Goal: Task Accomplishment & Management: Manage account settings

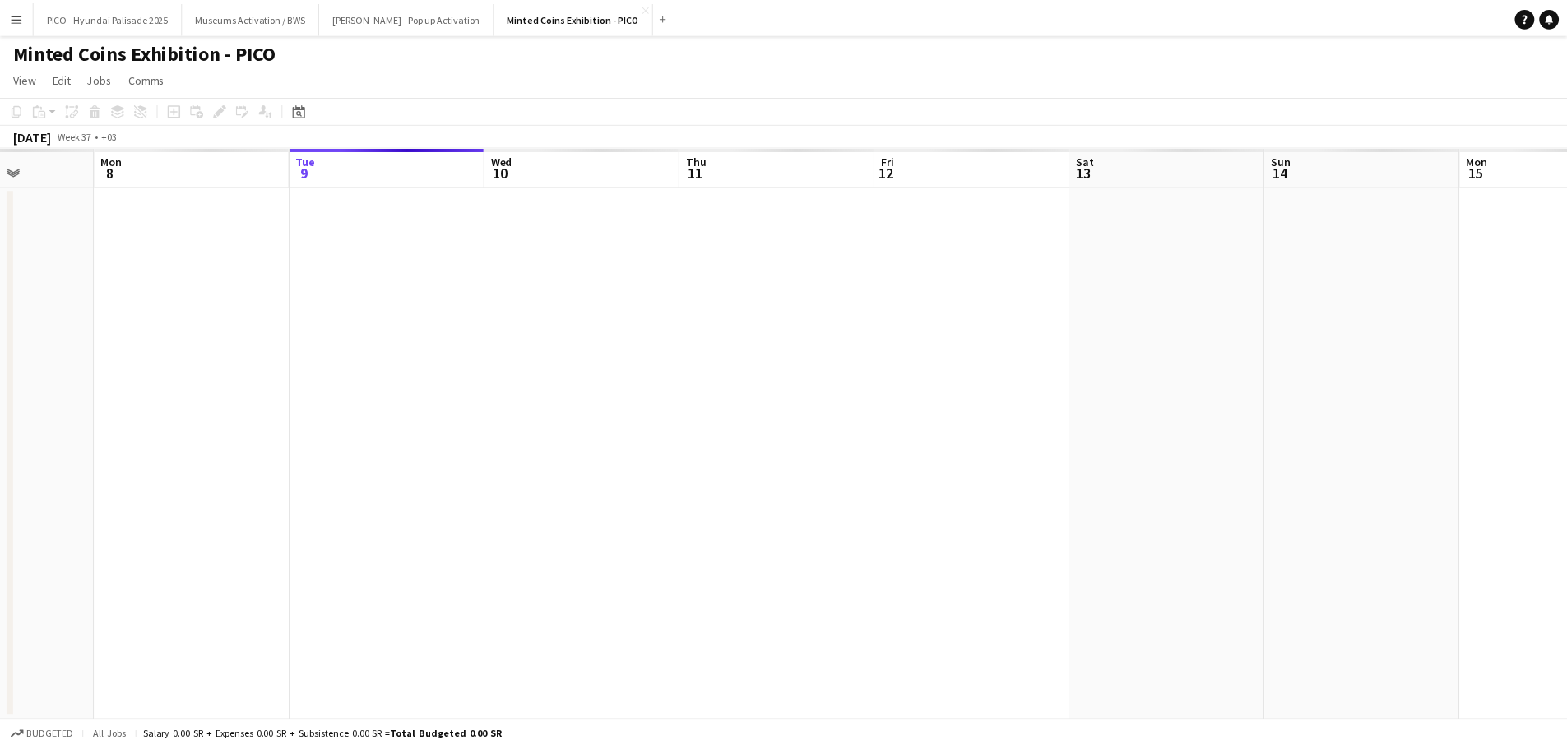
scroll to position [0, 494]
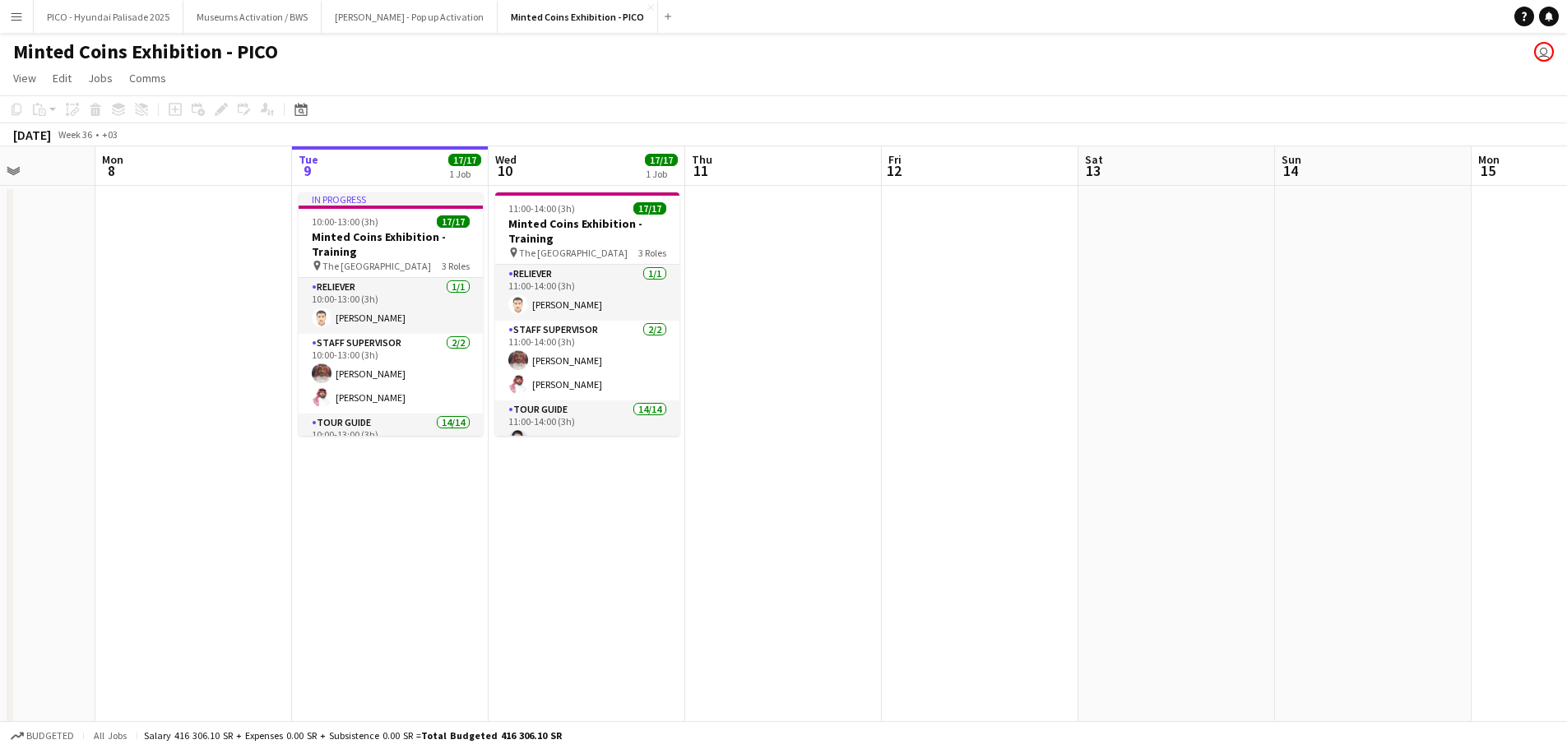
click at [406, 529] on app-date-cell "In progress 10:00-13:00 (3h) 17/17 Minted Coins Exhibition - Training pin The N…" at bounding box center [390, 487] width 197 height 602
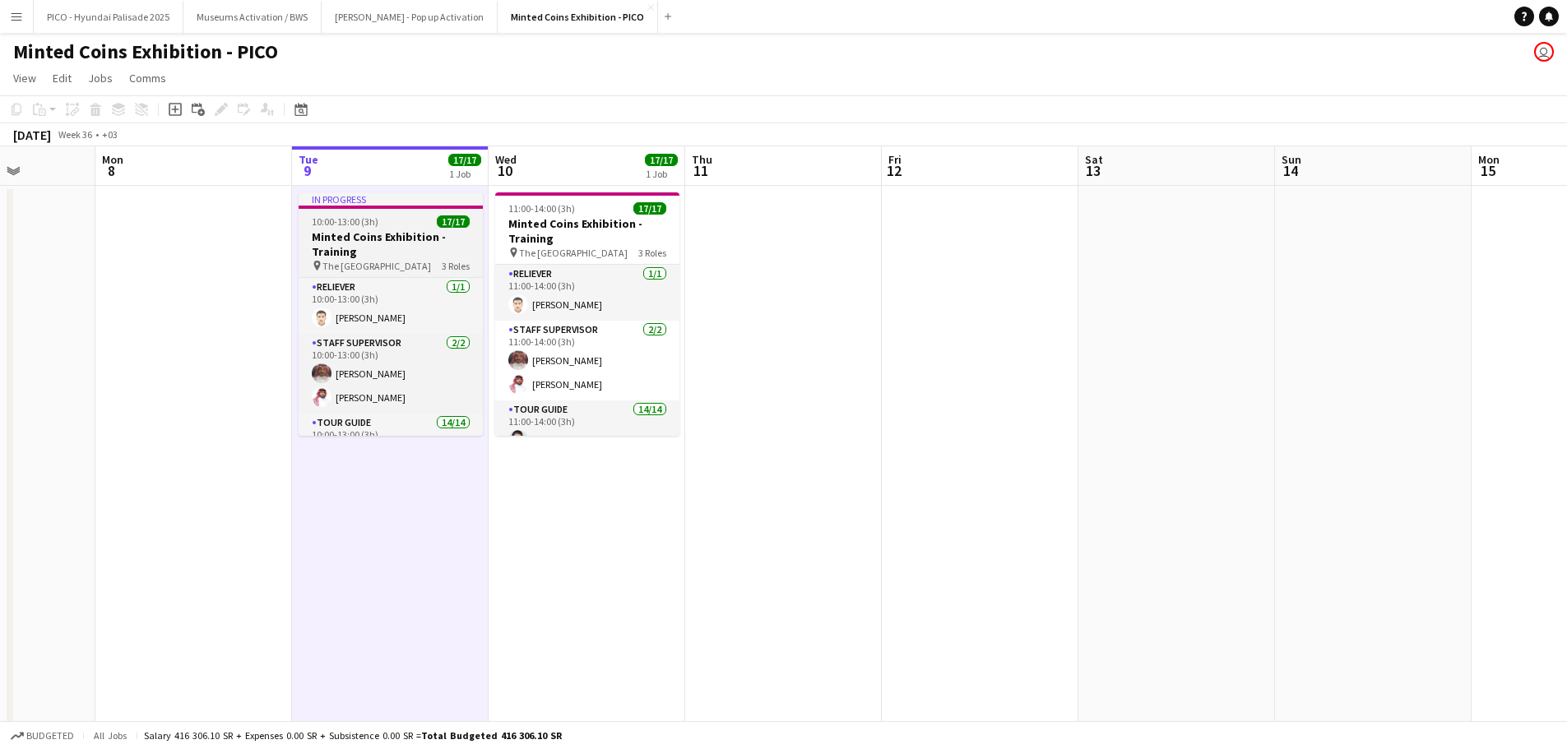
click at [370, 239] on h3 "Minted Coins Exhibition - Training" at bounding box center [391, 244] width 184 height 30
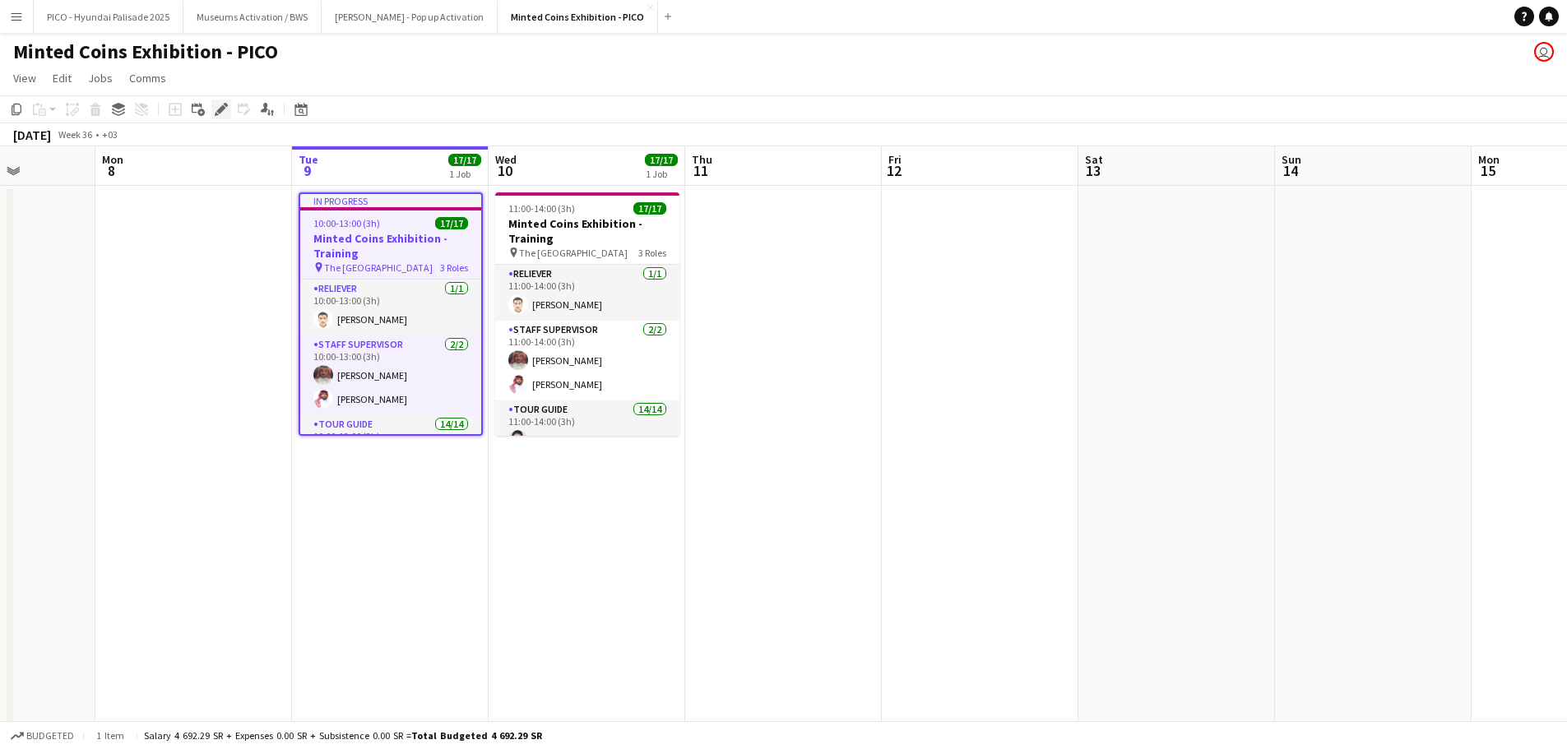
click at [219, 105] on icon "Edit" at bounding box center [221, 109] width 13 height 13
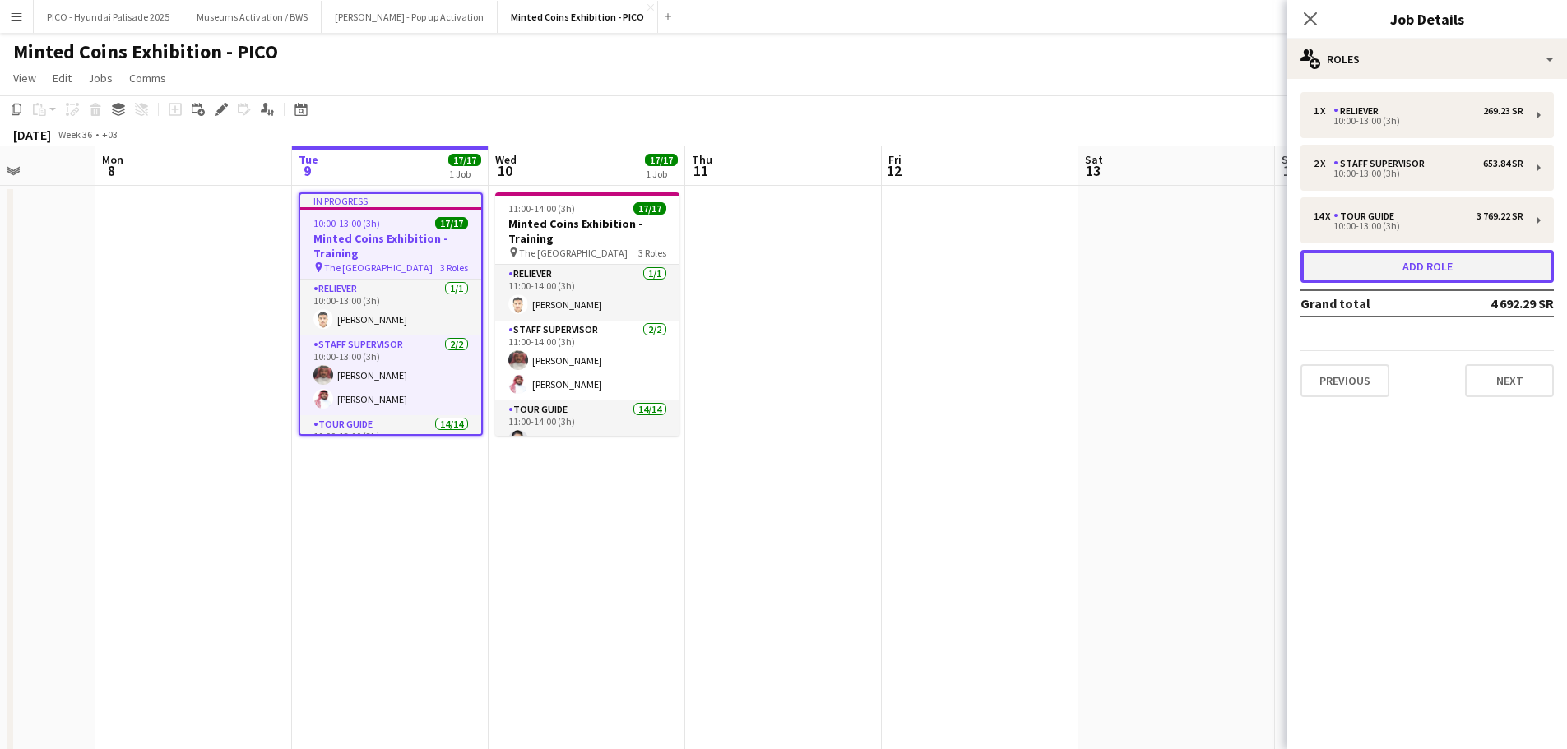
click at [1390, 267] on button "Add role" at bounding box center [1426, 266] width 253 height 33
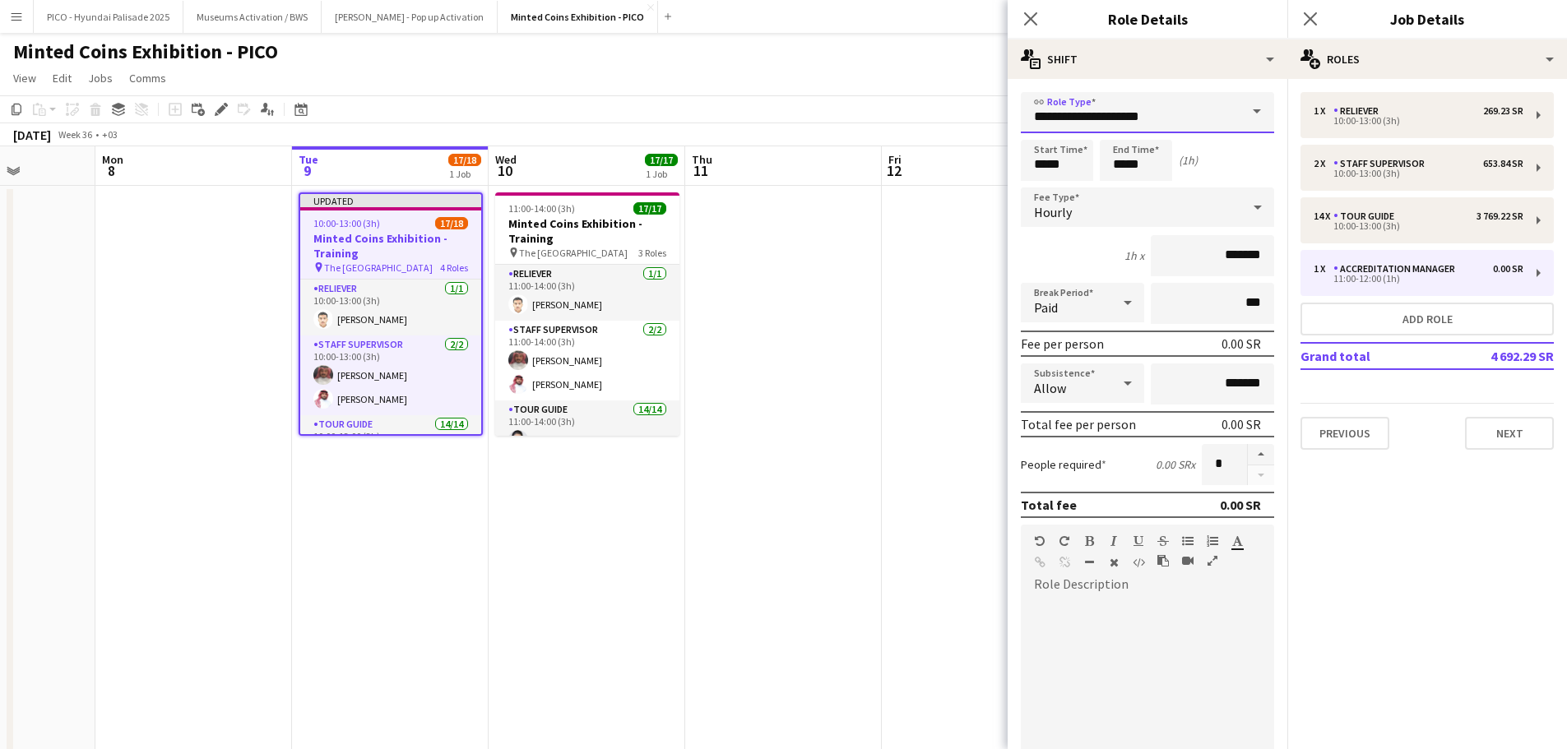
click at [1072, 114] on input "**********" at bounding box center [1147, 112] width 253 height 41
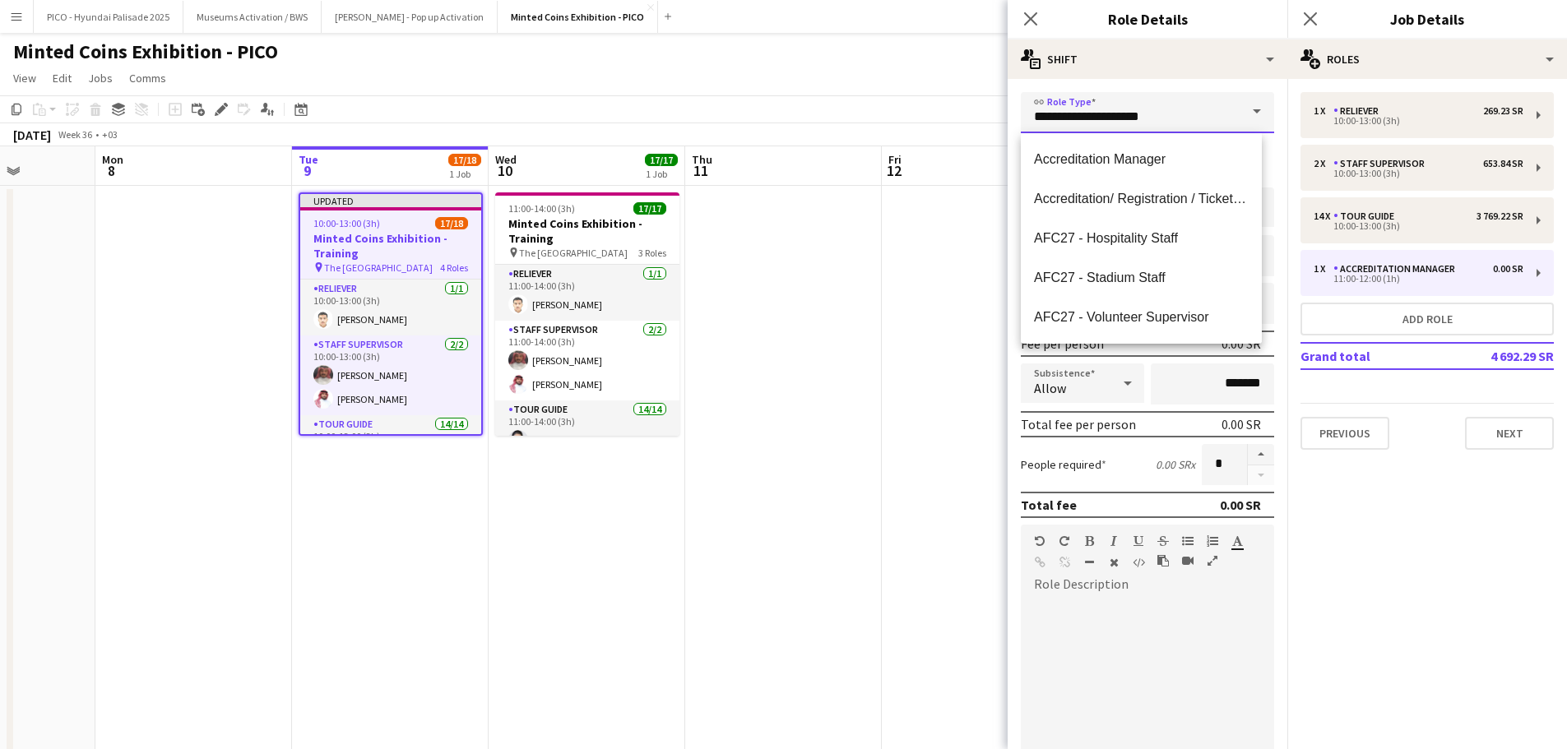
click at [1072, 114] on input "**********" at bounding box center [1147, 112] width 253 height 41
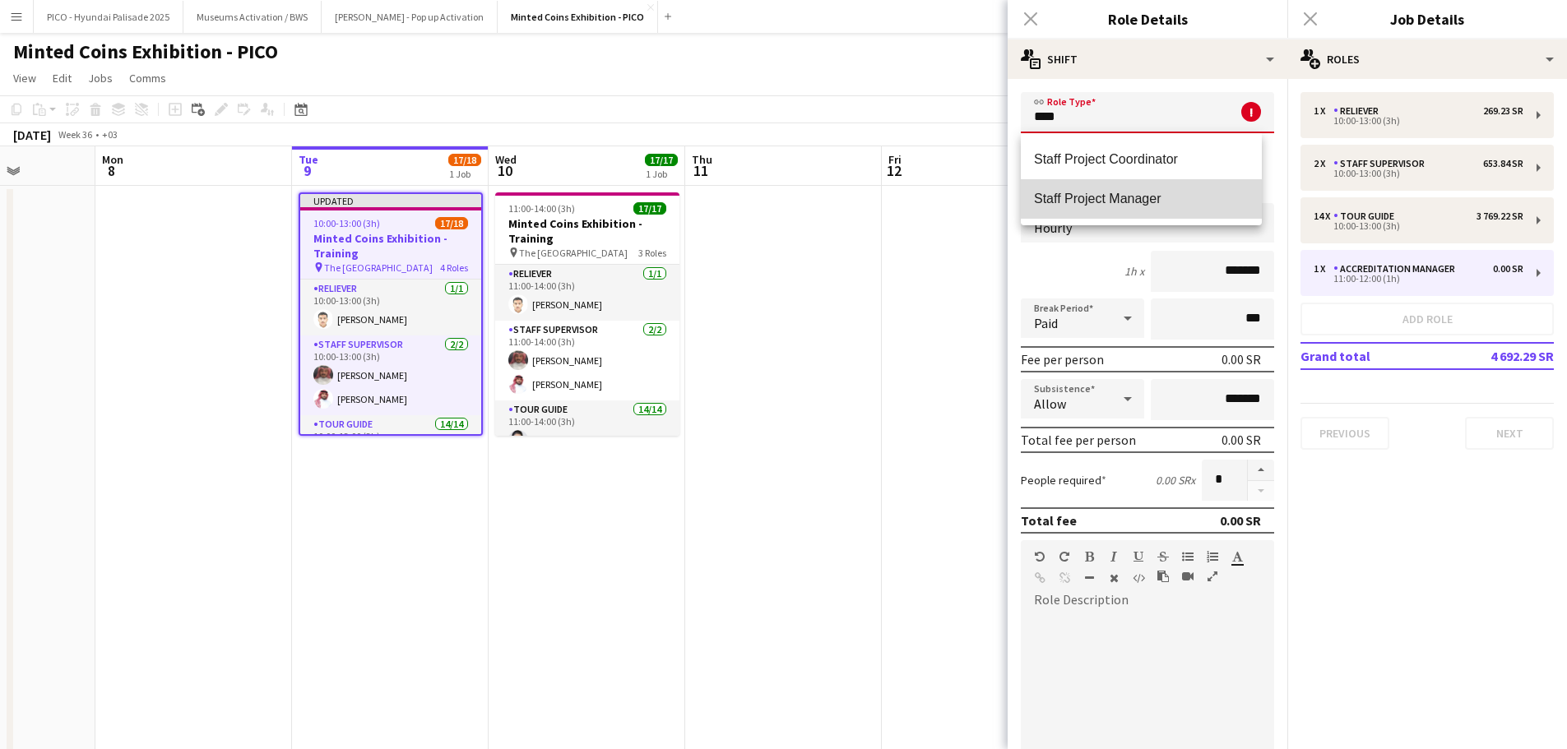
click at [1105, 215] on mat-option "Staff Project Manager" at bounding box center [1141, 198] width 241 height 39
type input "**********"
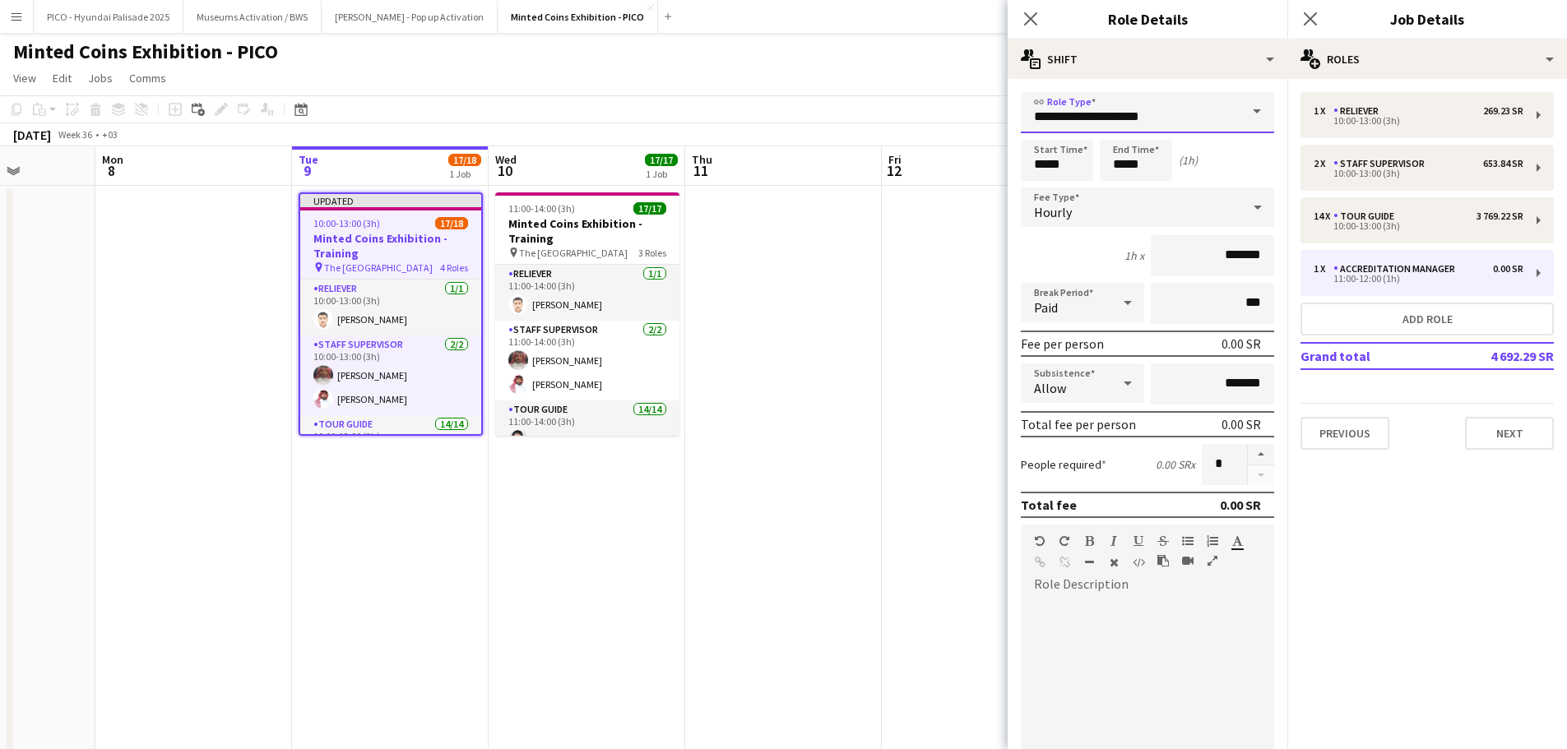
scroll to position [317, 0]
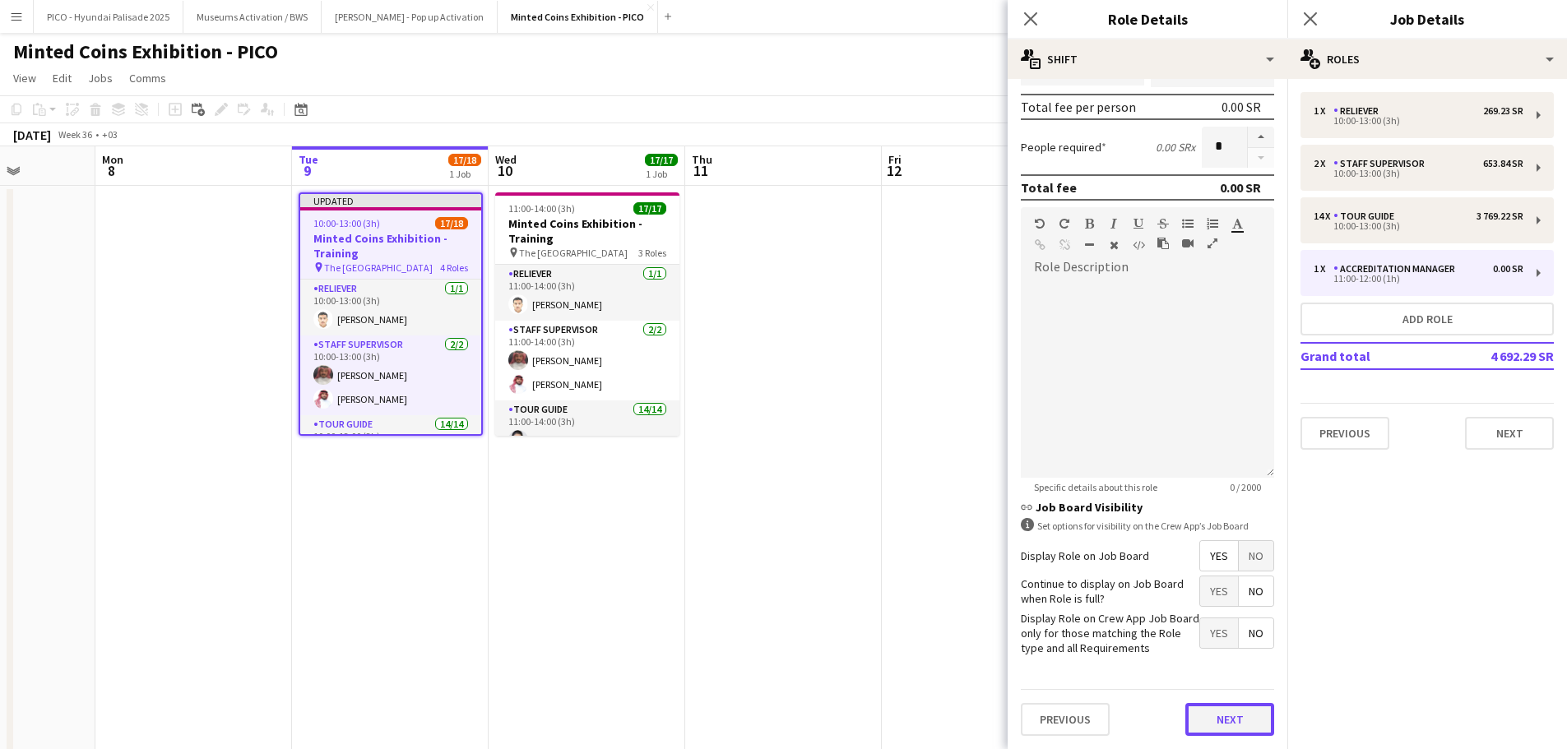
click at [1195, 714] on button "Next" at bounding box center [1229, 719] width 89 height 33
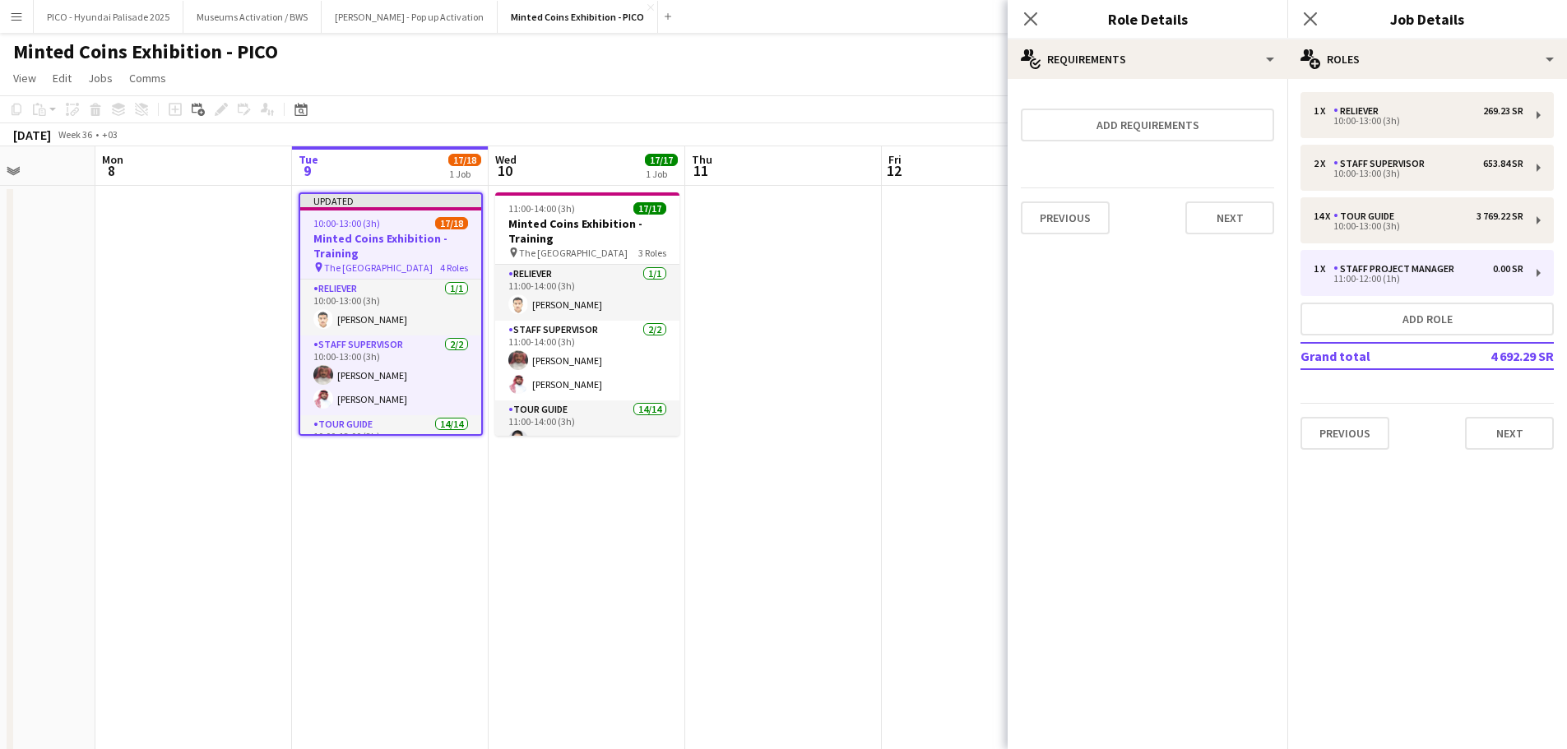
scroll to position [0, 0]
click at [1237, 220] on button "Next" at bounding box center [1229, 217] width 89 height 33
click at [1239, 220] on button "Finish" at bounding box center [1243, 220] width 62 height 33
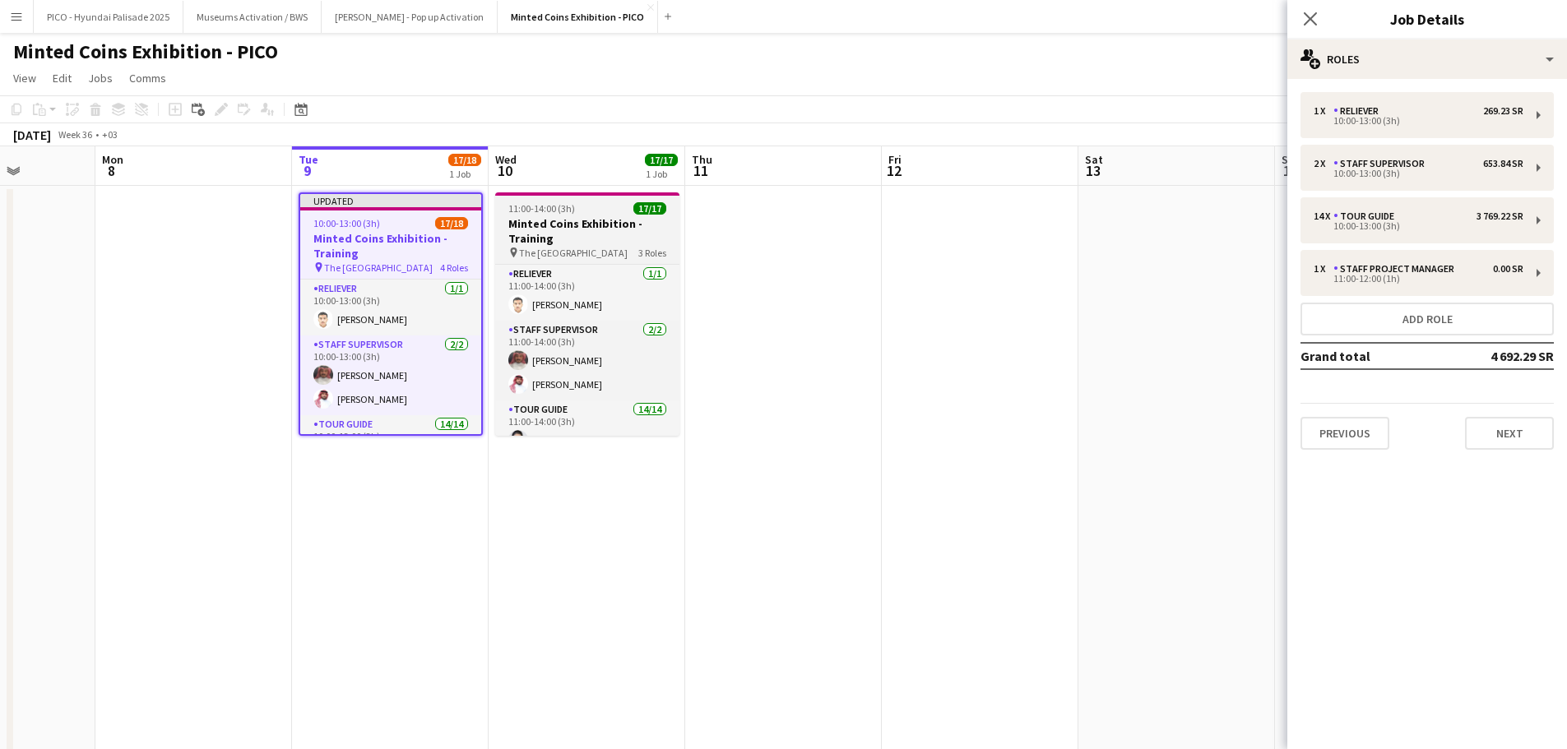
click at [545, 198] on app-job-card "11:00-14:00 (3h) 17/17 Minted Coins Exhibition - Training pin The National Muse…" at bounding box center [587, 313] width 184 height 243
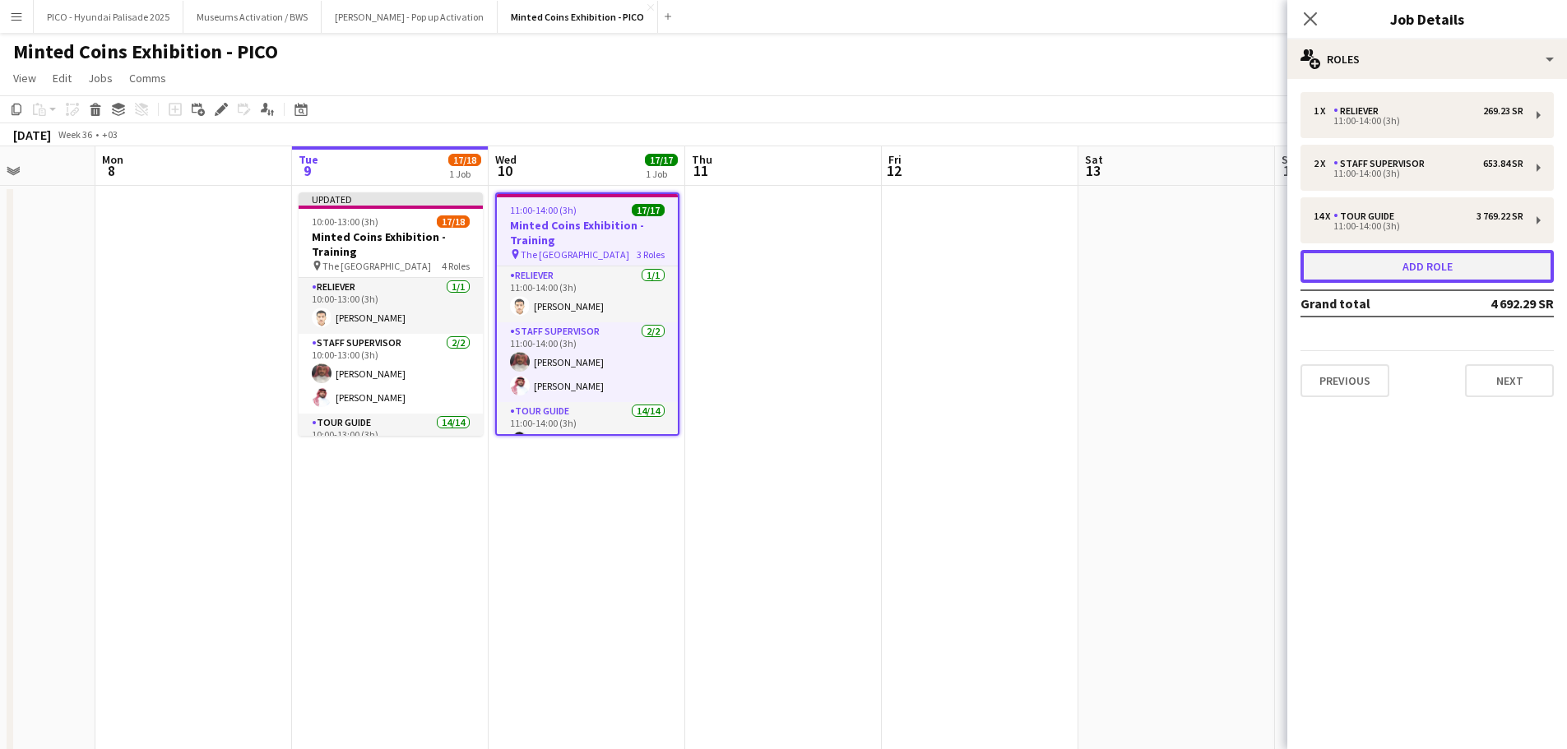
click at [1321, 261] on button "Add role" at bounding box center [1426, 266] width 253 height 33
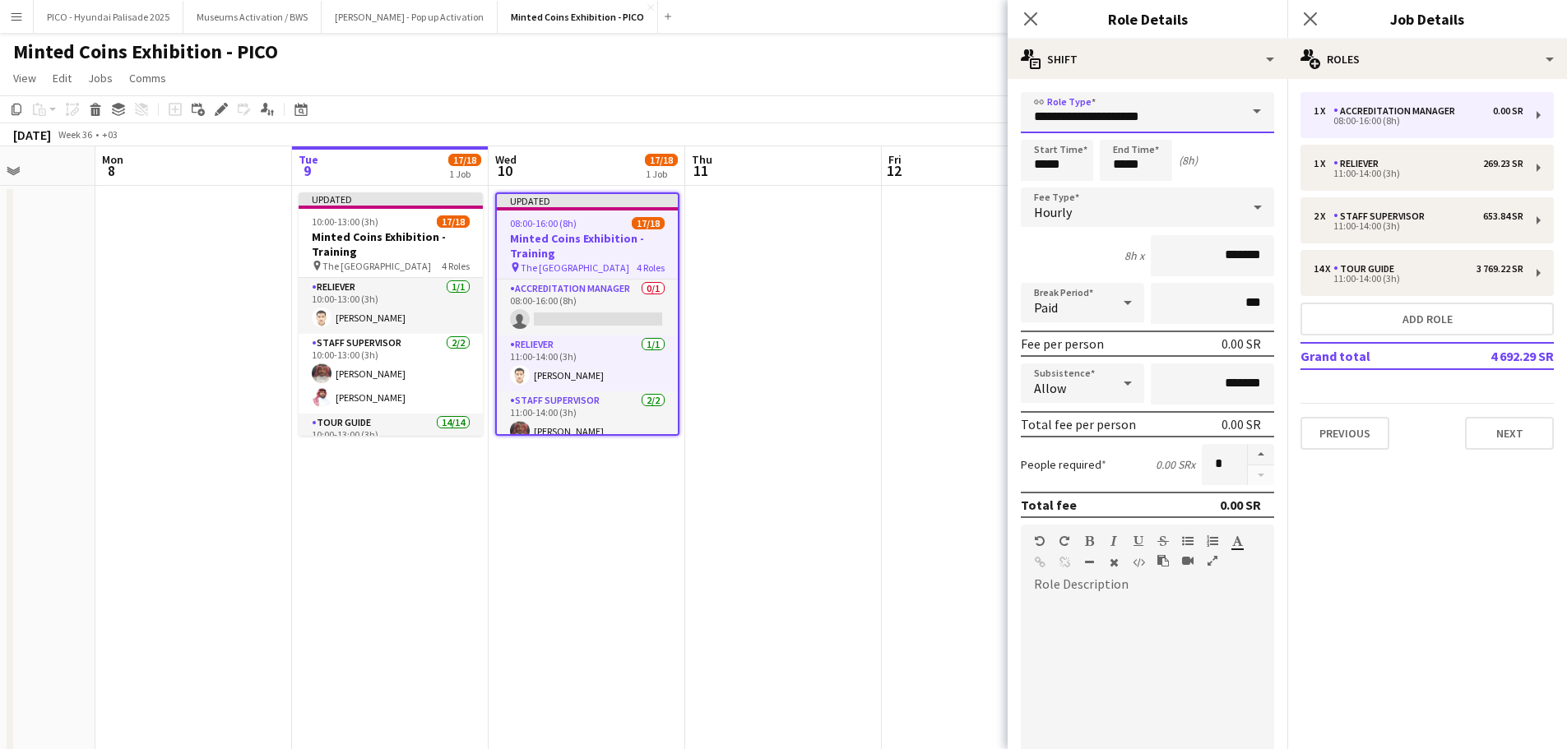
click at [1082, 127] on input "**********" at bounding box center [1147, 112] width 253 height 41
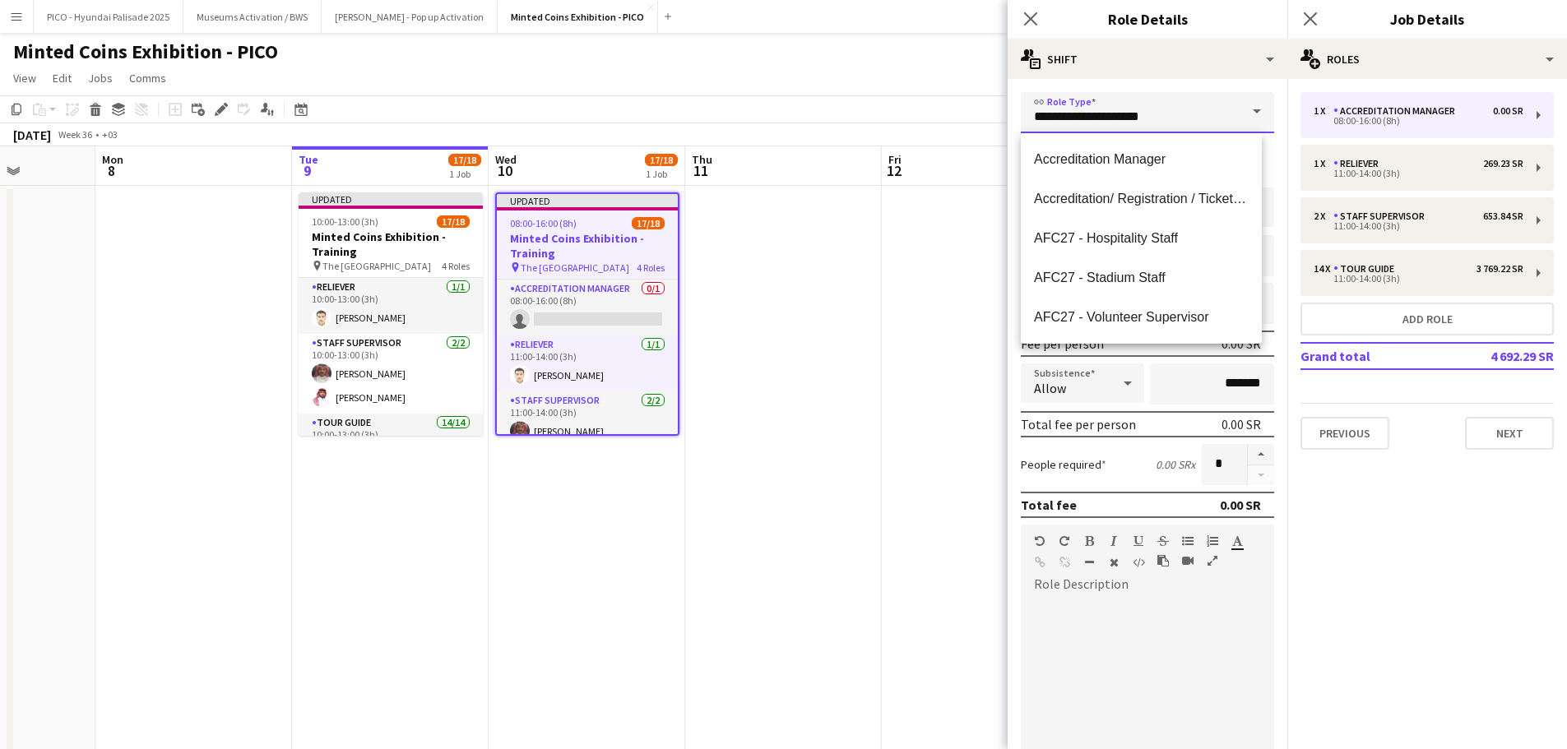
click at [1082, 127] on input "**********" at bounding box center [1147, 112] width 253 height 41
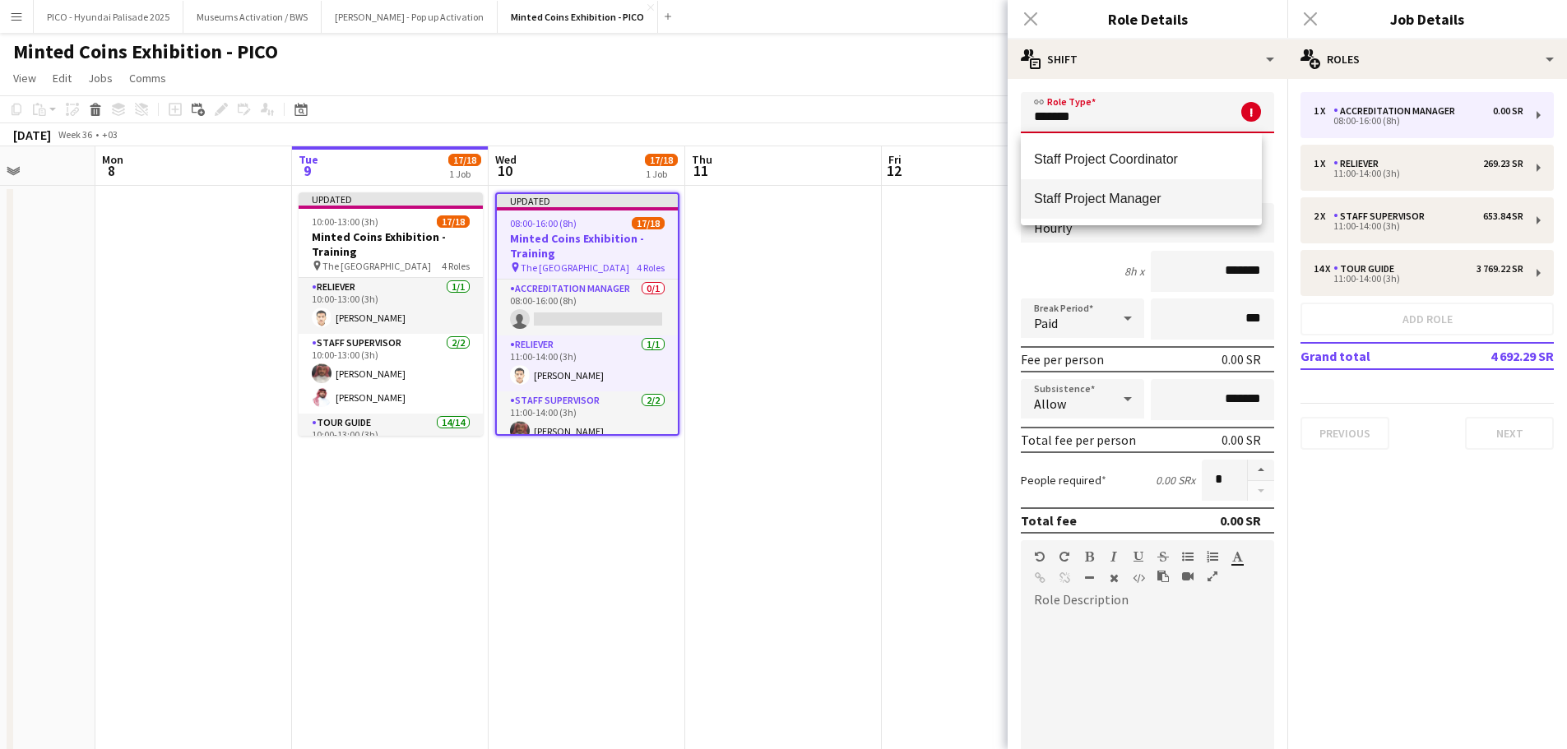
click at [1111, 197] on span "Staff Project Manager" at bounding box center [1141, 199] width 215 height 16
type input "**********"
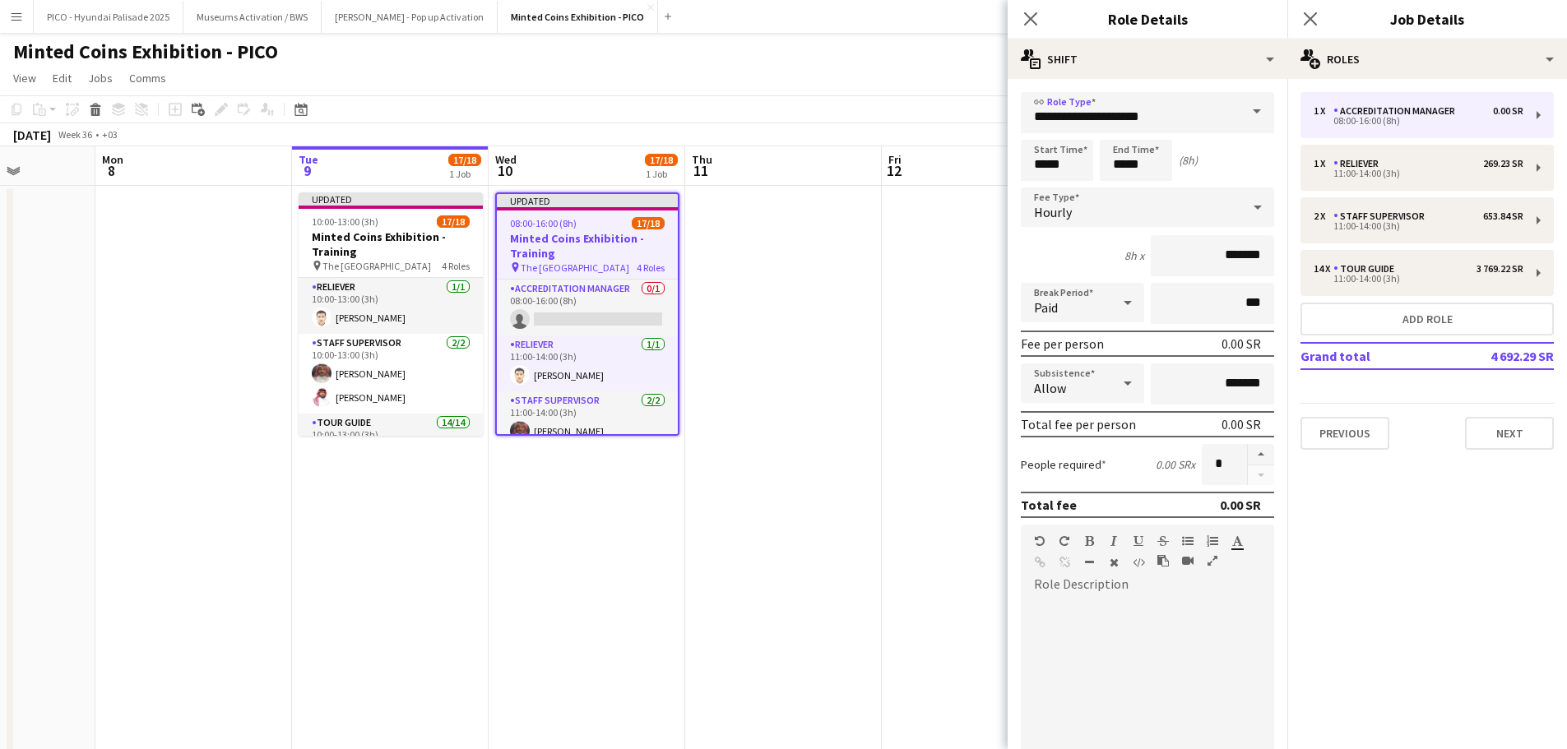
click at [1520, 461] on div "1 x Accreditation Manager 0.00 SR 08:00-16:00 (8h) 1 x Reliever 269.23 SR 11:00…" at bounding box center [1427, 271] width 280 height 384
click at [1517, 436] on button "Next" at bounding box center [1509, 433] width 89 height 33
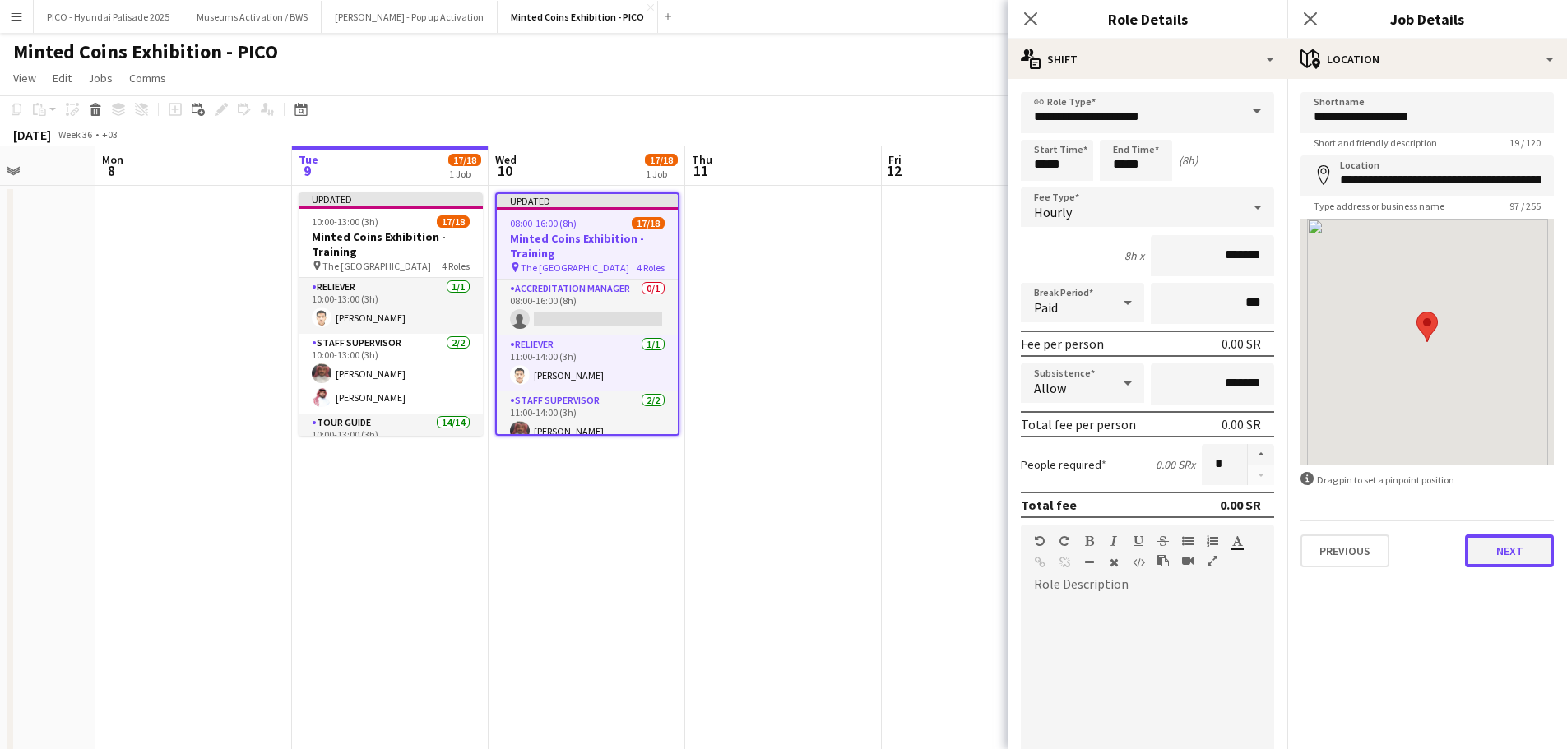
click at [1523, 554] on button "Next" at bounding box center [1509, 551] width 89 height 33
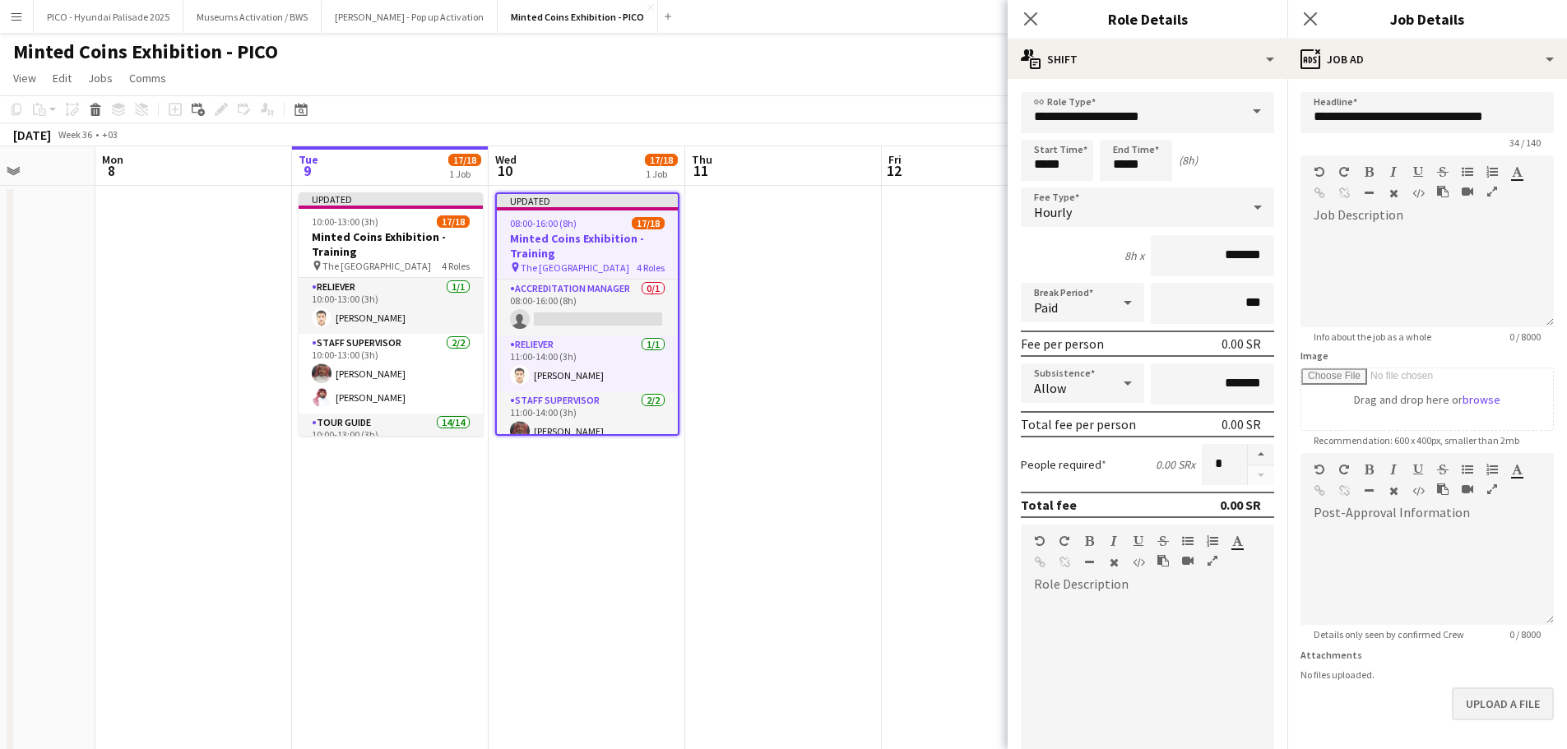
scroll to position [64, 0]
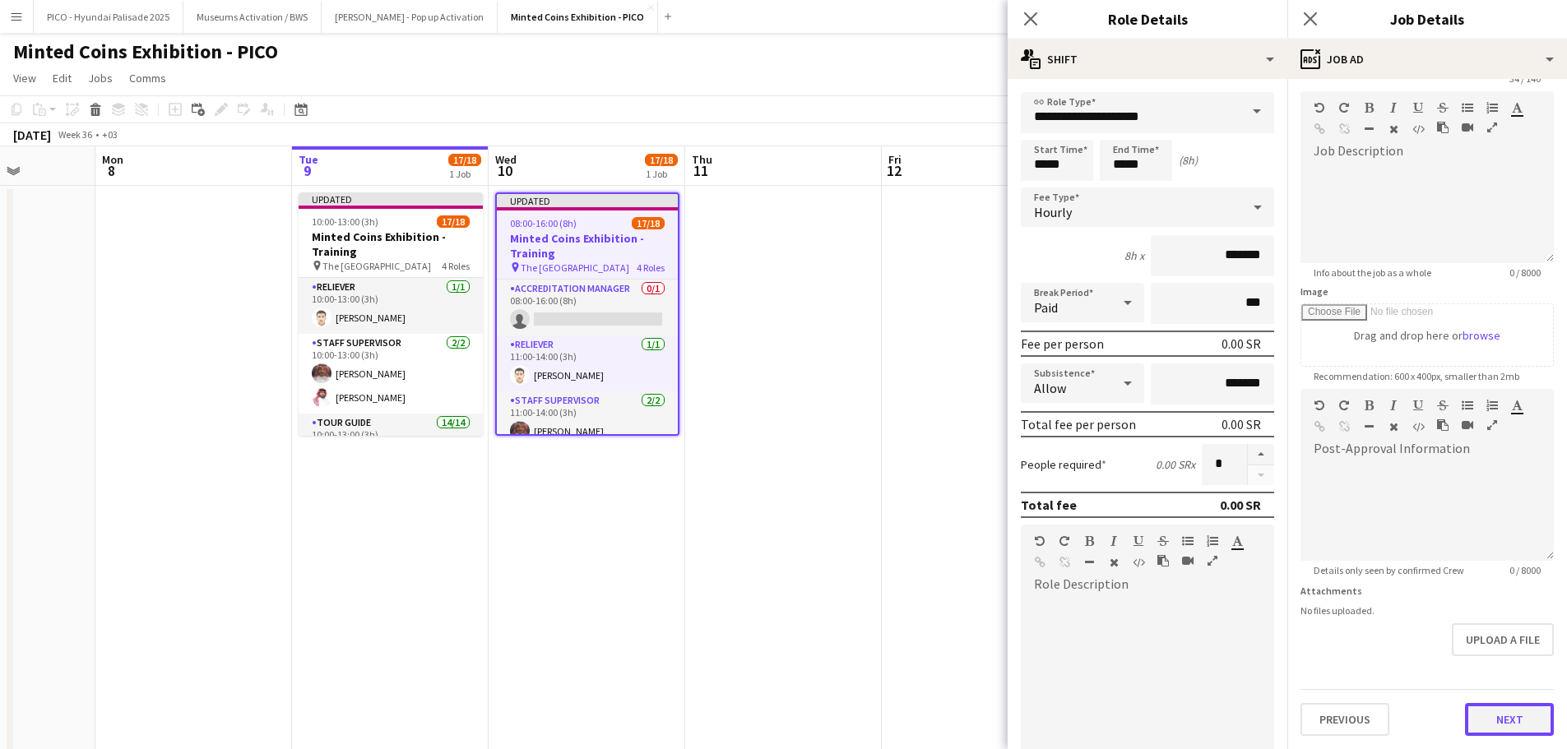
click at [1485, 727] on button "Next" at bounding box center [1509, 719] width 89 height 33
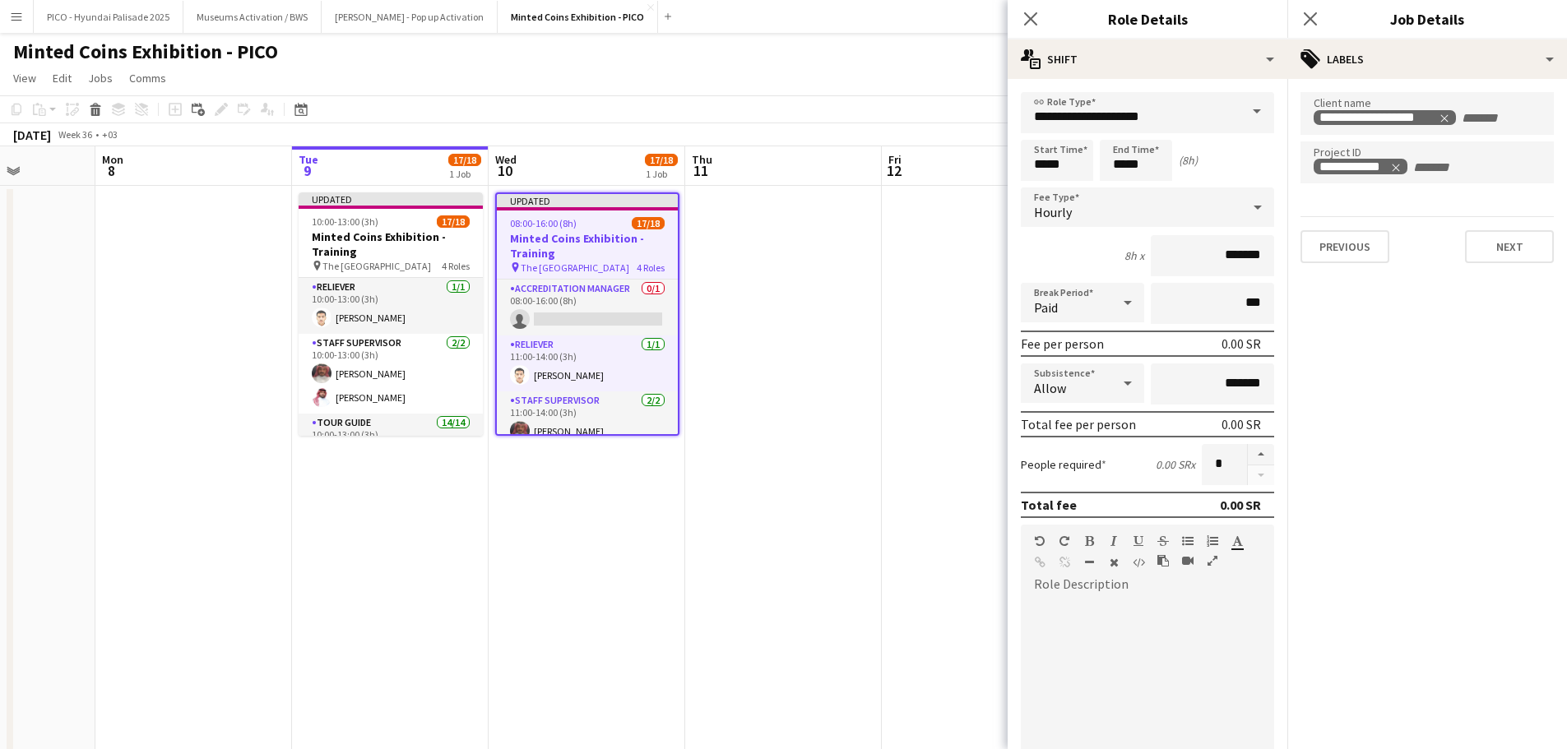
scroll to position [0, 0]
click at [1482, 259] on button "Next" at bounding box center [1509, 246] width 89 height 33
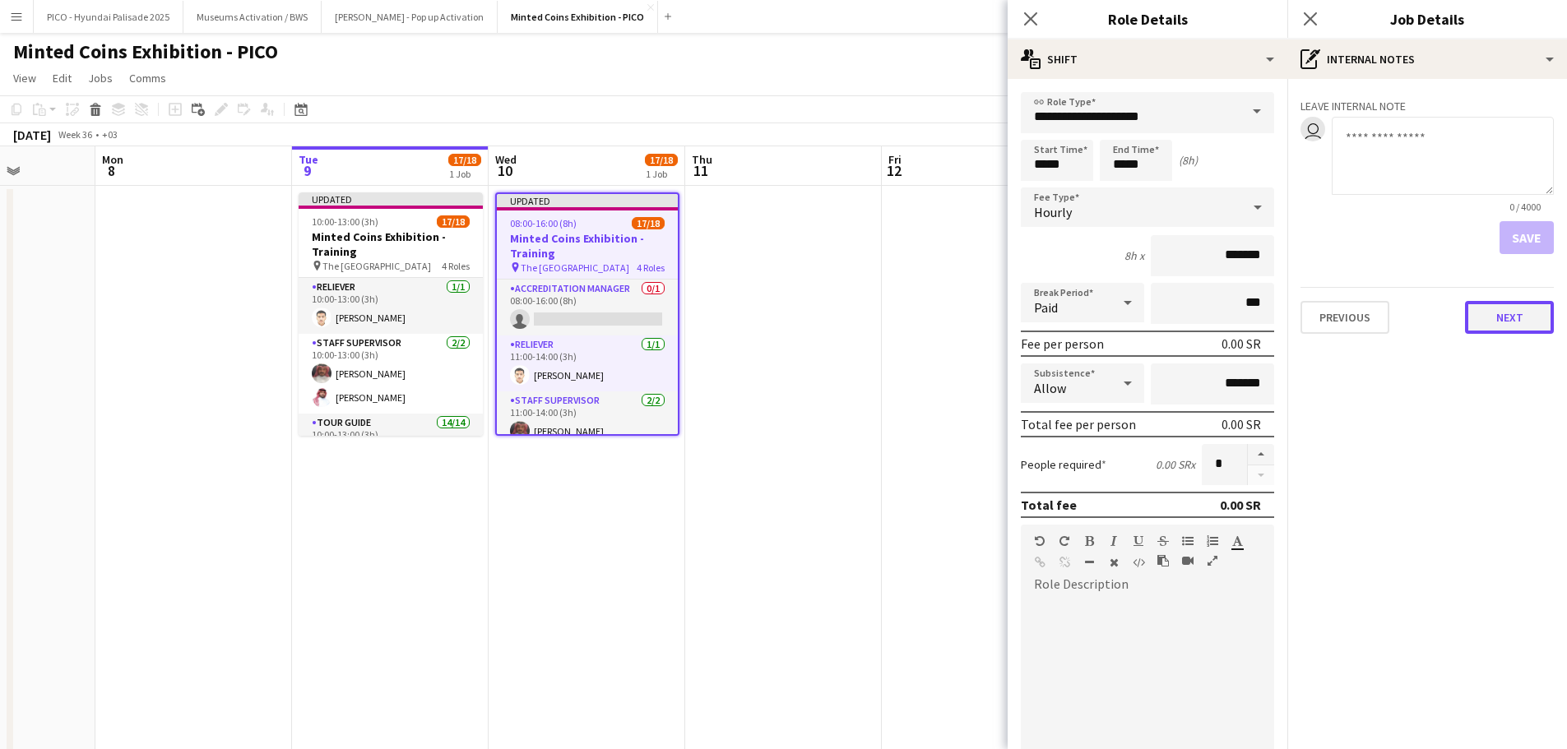
click at [1498, 324] on button "Next" at bounding box center [1509, 317] width 89 height 33
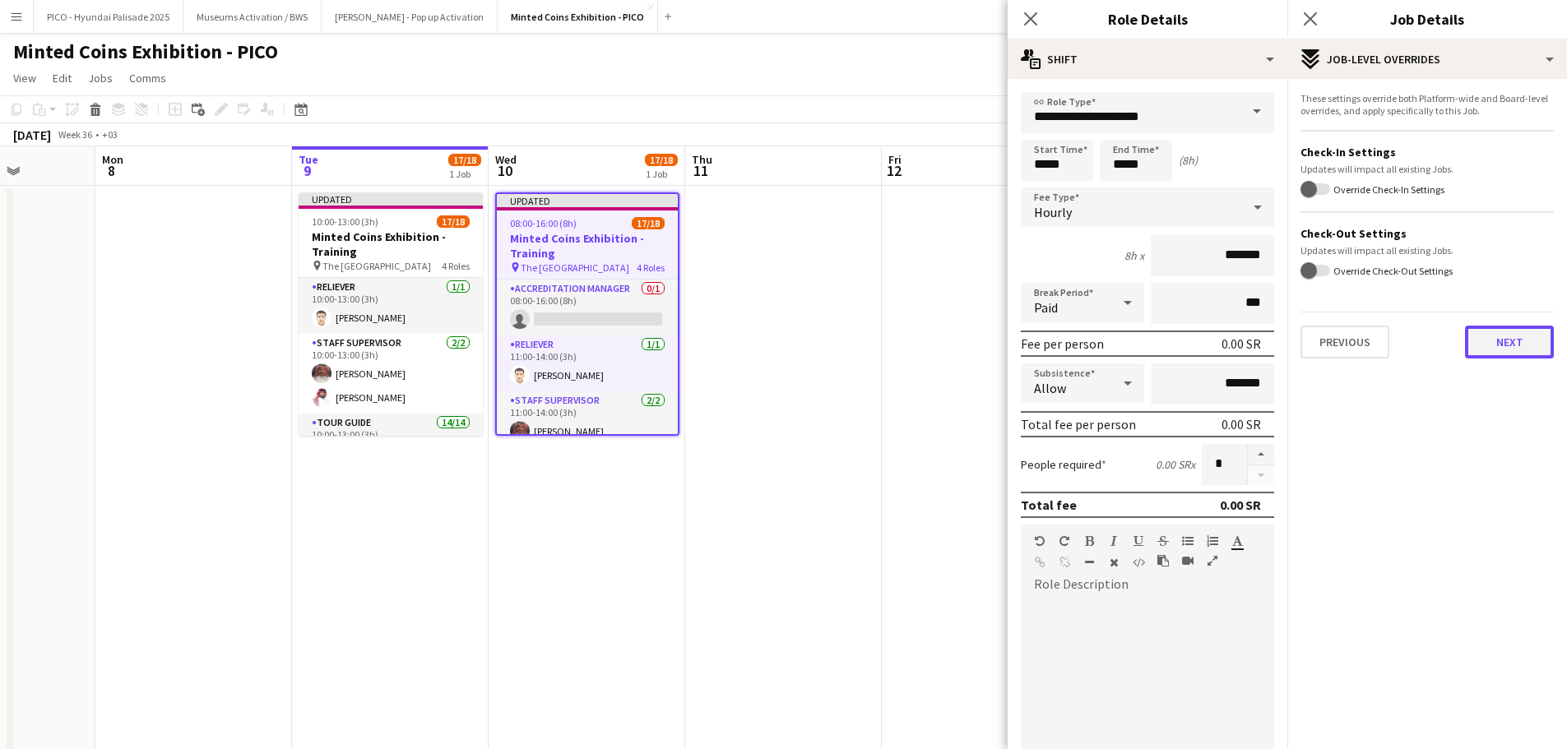
click at [1498, 343] on button "Next" at bounding box center [1509, 342] width 89 height 33
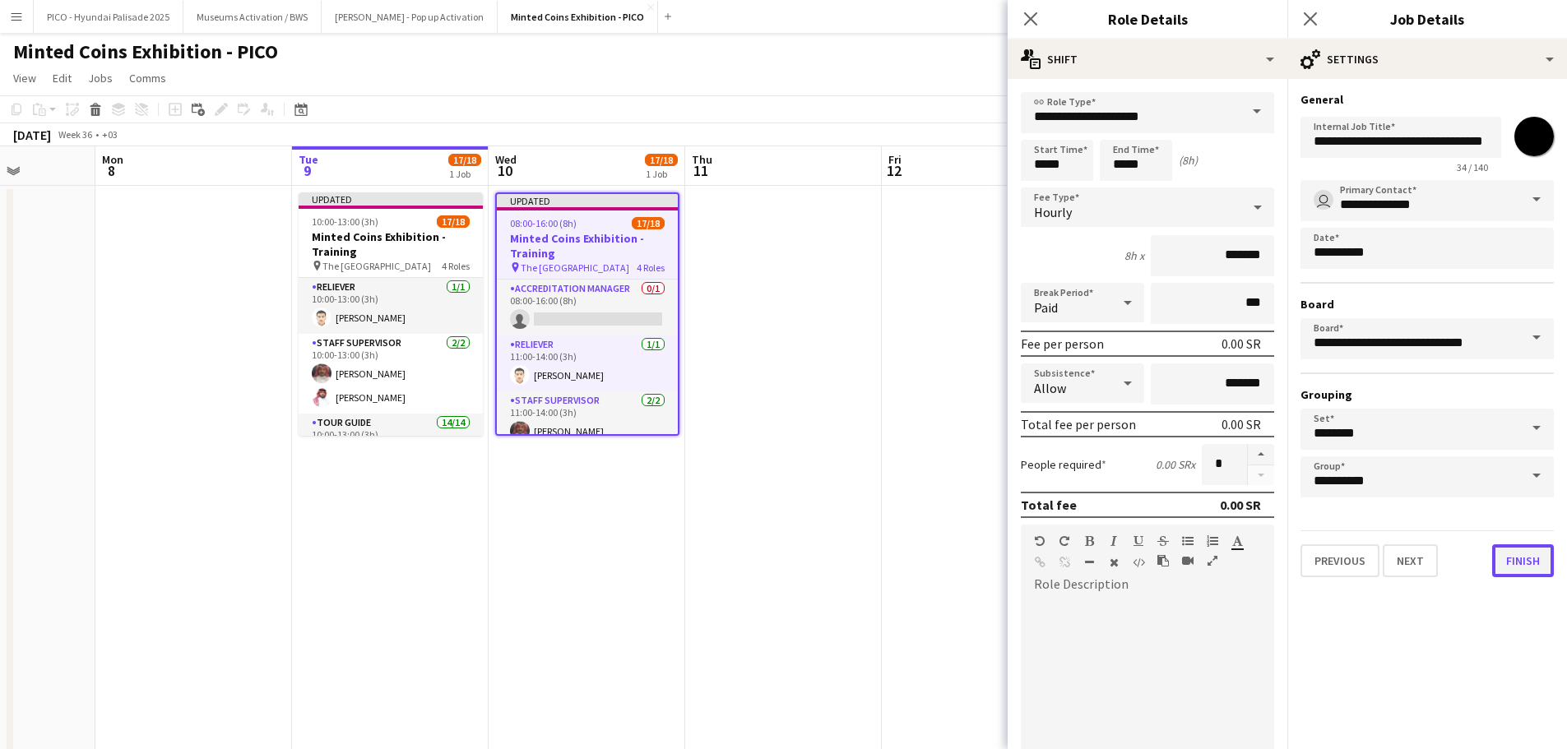
click at [1520, 550] on button "Finish" at bounding box center [1523, 560] width 62 height 33
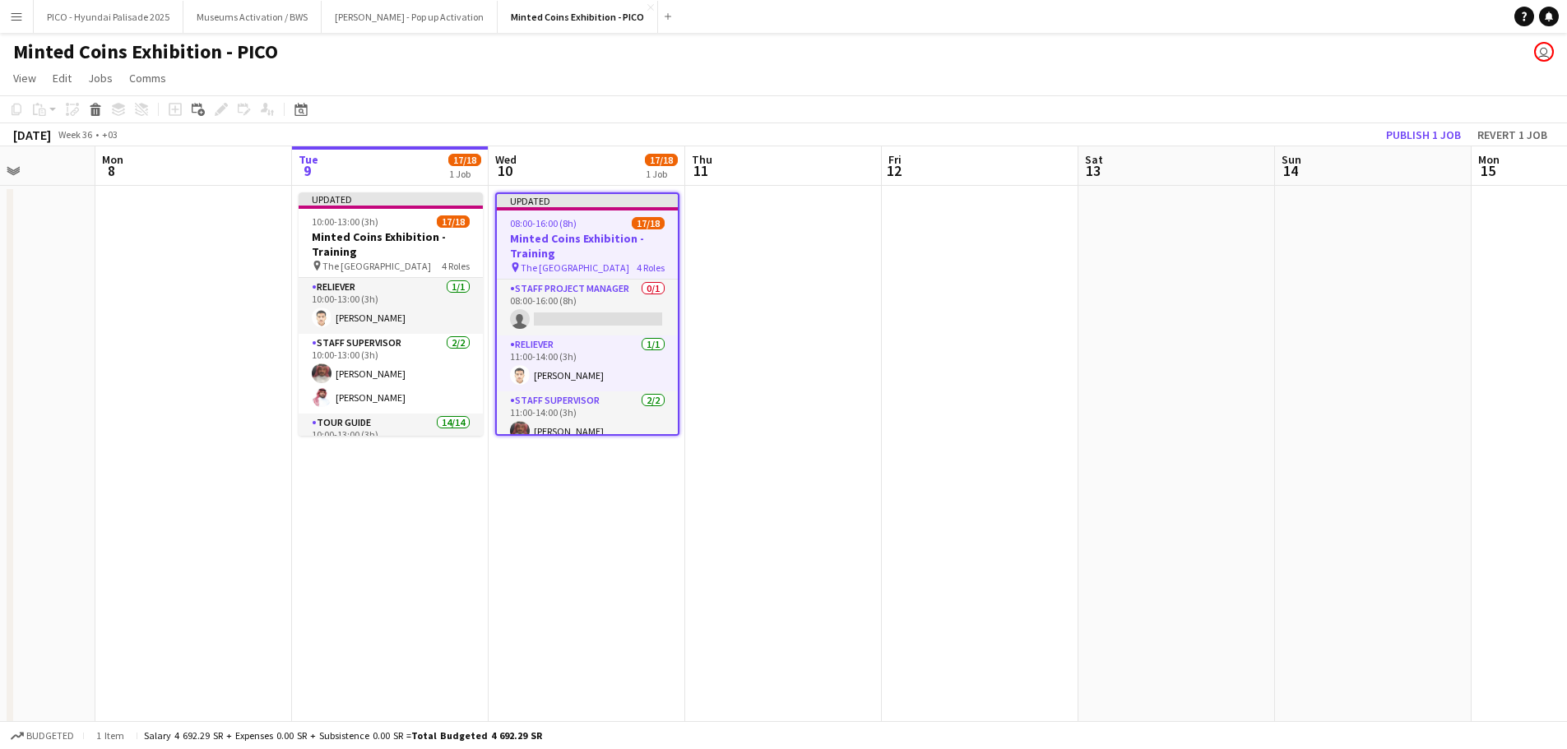
click at [933, 329] on app-date-cell at bounding box center [980, 487] width 197 height 602
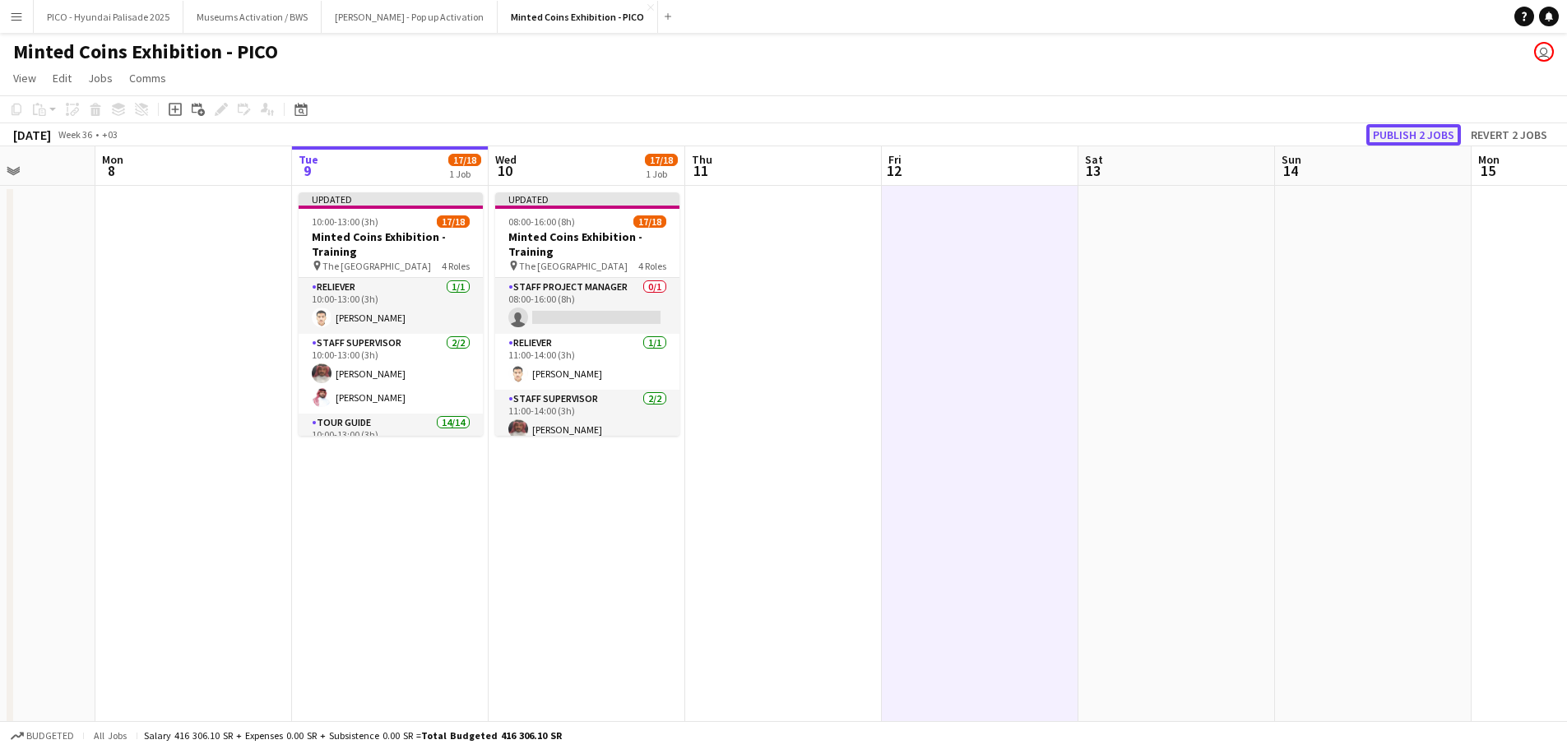
click at [1417, 133] on button "Publish 2 jobs" at bounding box center [1413, 134] width 95 height 21
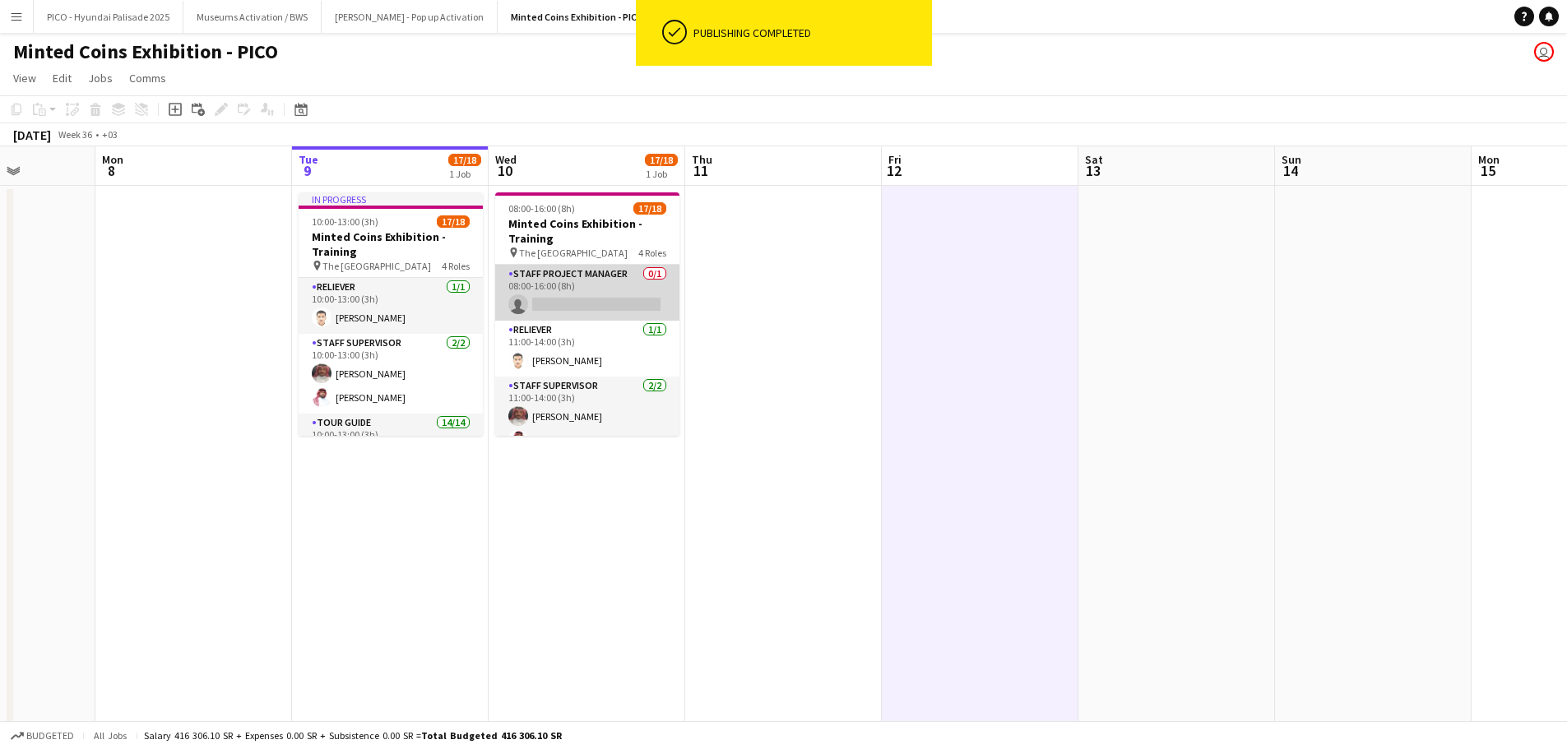
click at [560, 280] on app-card-role "Staff Project Manager 0/1 08:00-16:00 (8h) single-neutral-actions" at bounding box center [587, 293] width 184 height 56
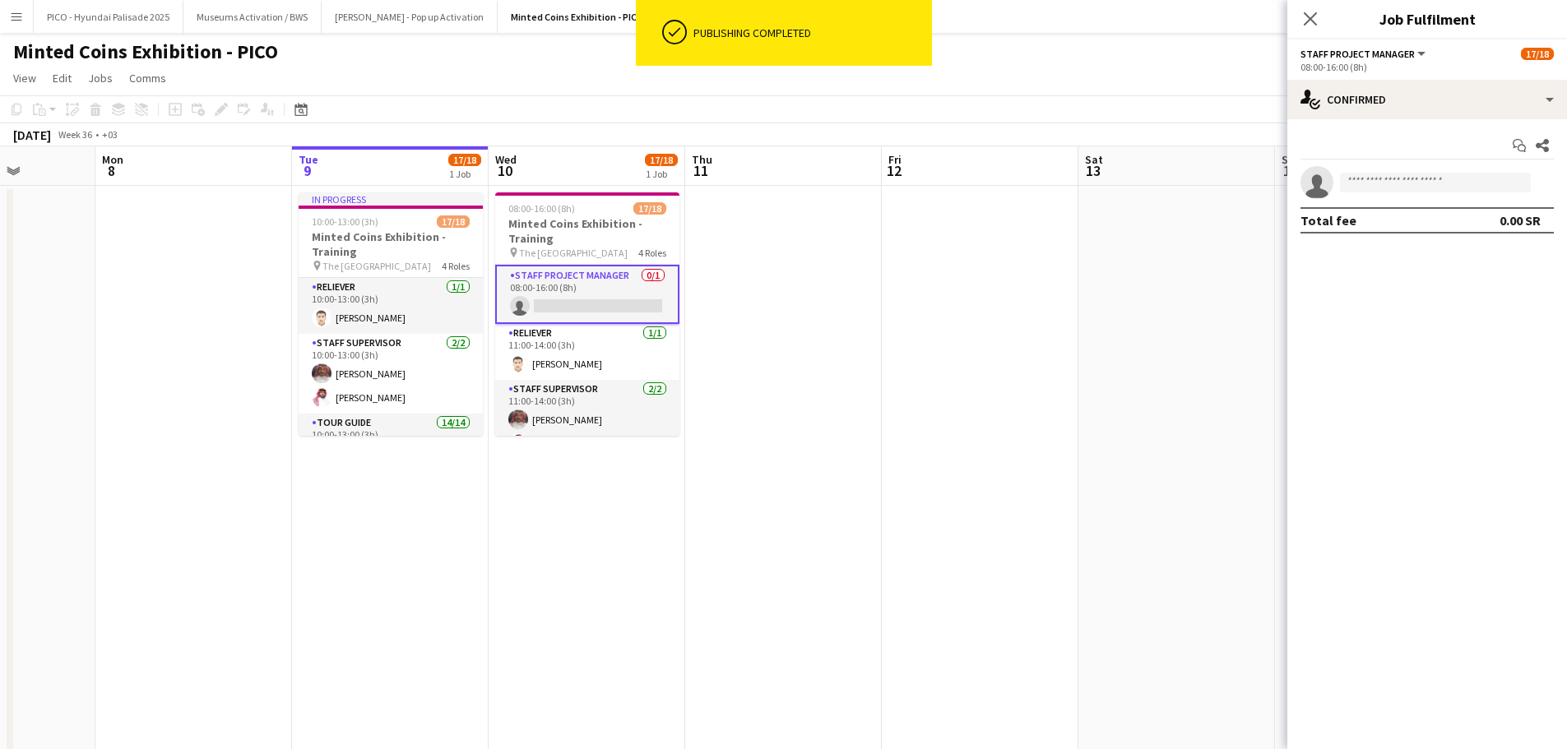
drag, startPoint x: 1396, startPoint y: 172, endPoint x: 1397, endPoint y: 188, distance: 15.7
click at [1397, 188] on app-invite-slot "single-neutral-actions" at bounding box center [1427, 182] width 280 height 33
click at [1397, 188] on input at bounding box center [1435, 183] width 191 height 20
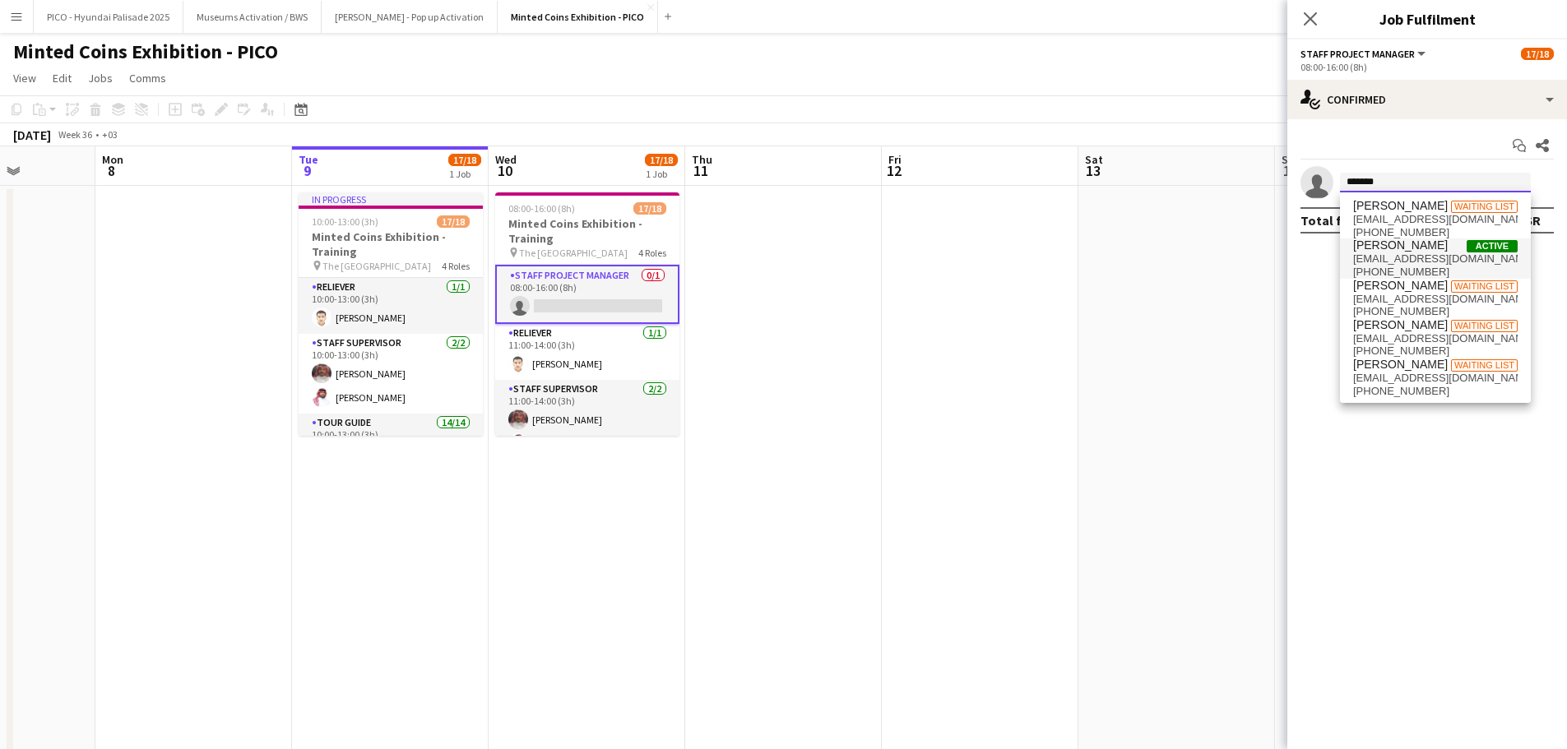
type input "******"
click at [1415, 248] on span "[PERSON_NAME]" at bounding box center [1400, 246] width 95 height 14
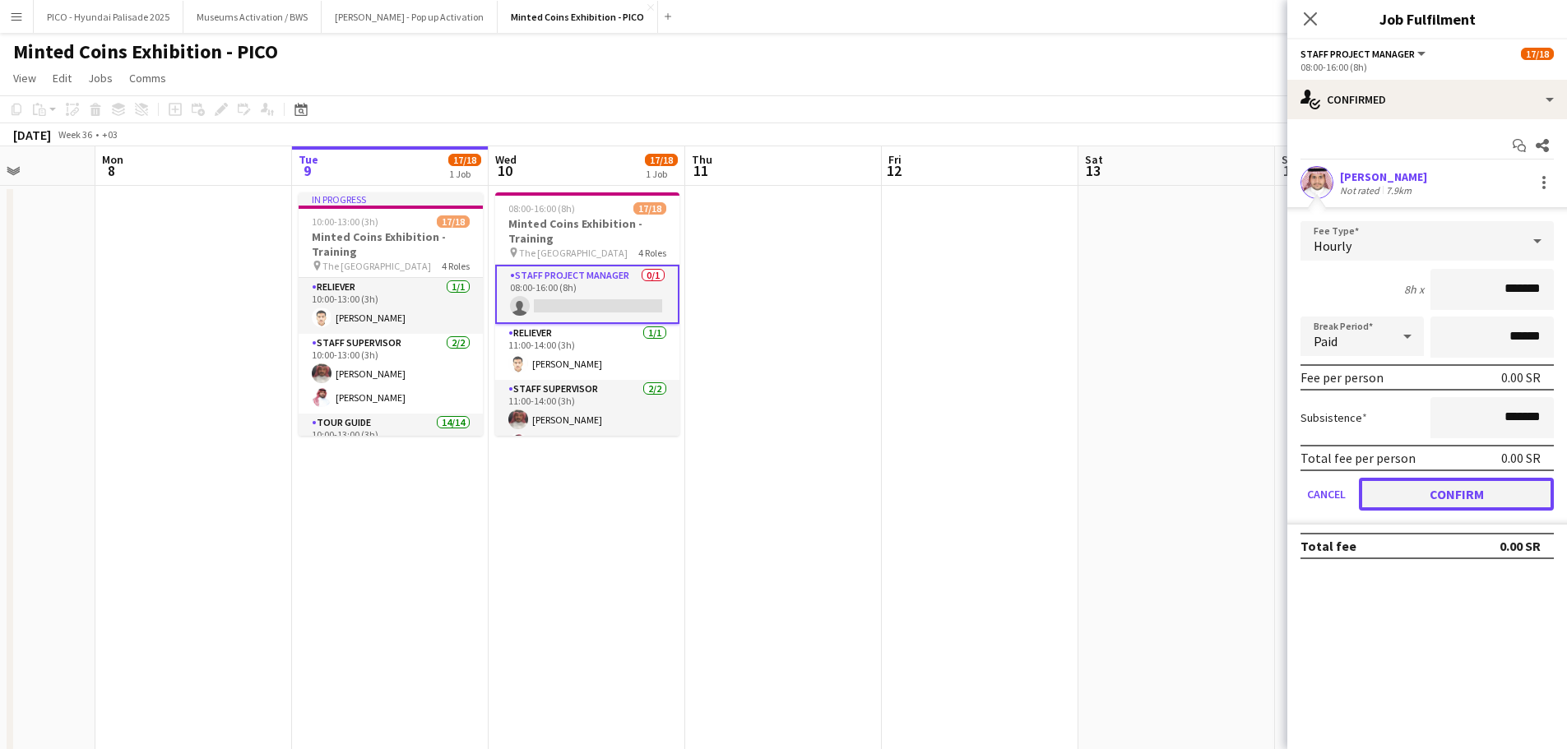
click at [1441, 493] on button "Confirm" at bounding box center [1456, 494] width 195 height 33
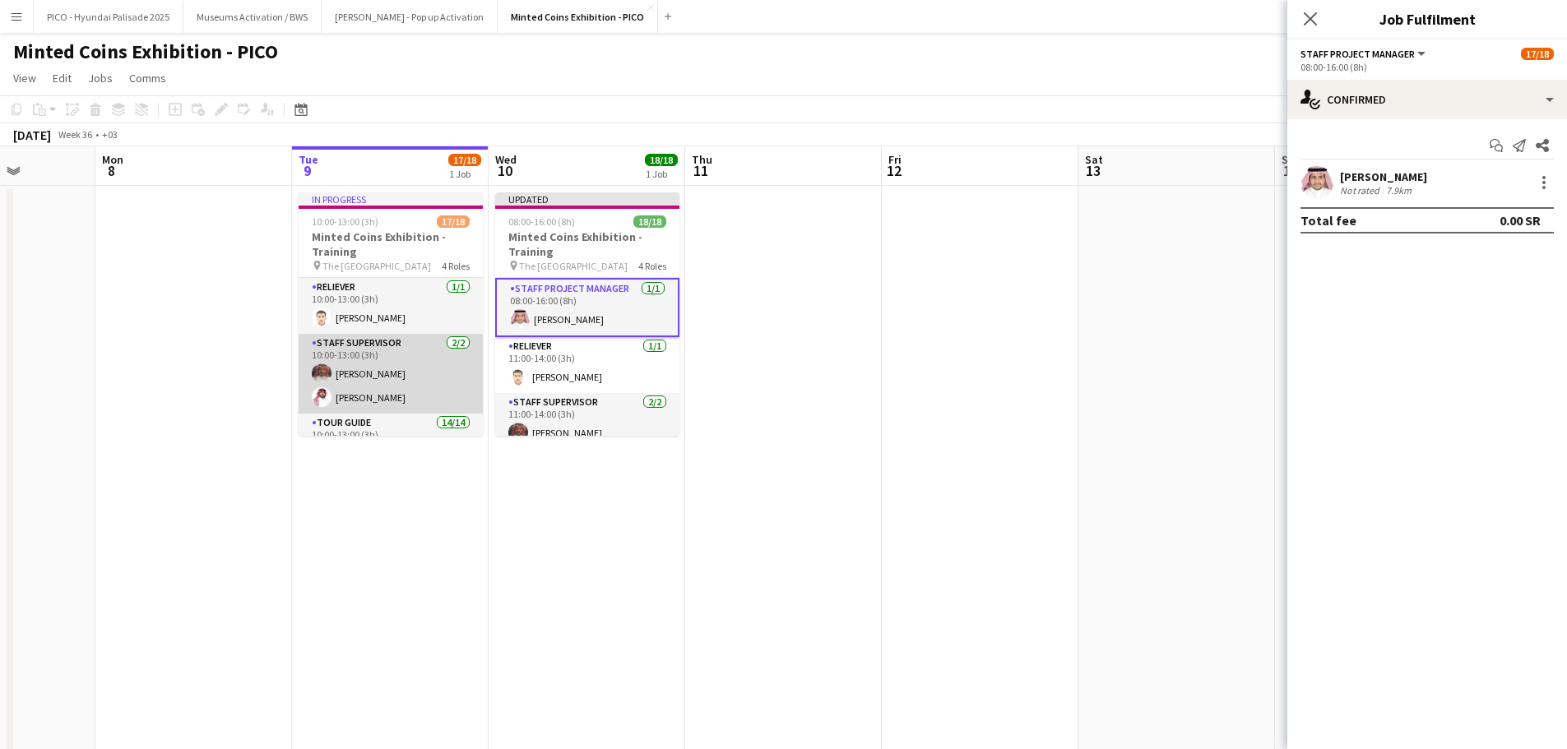
scroll to position [400, 0]
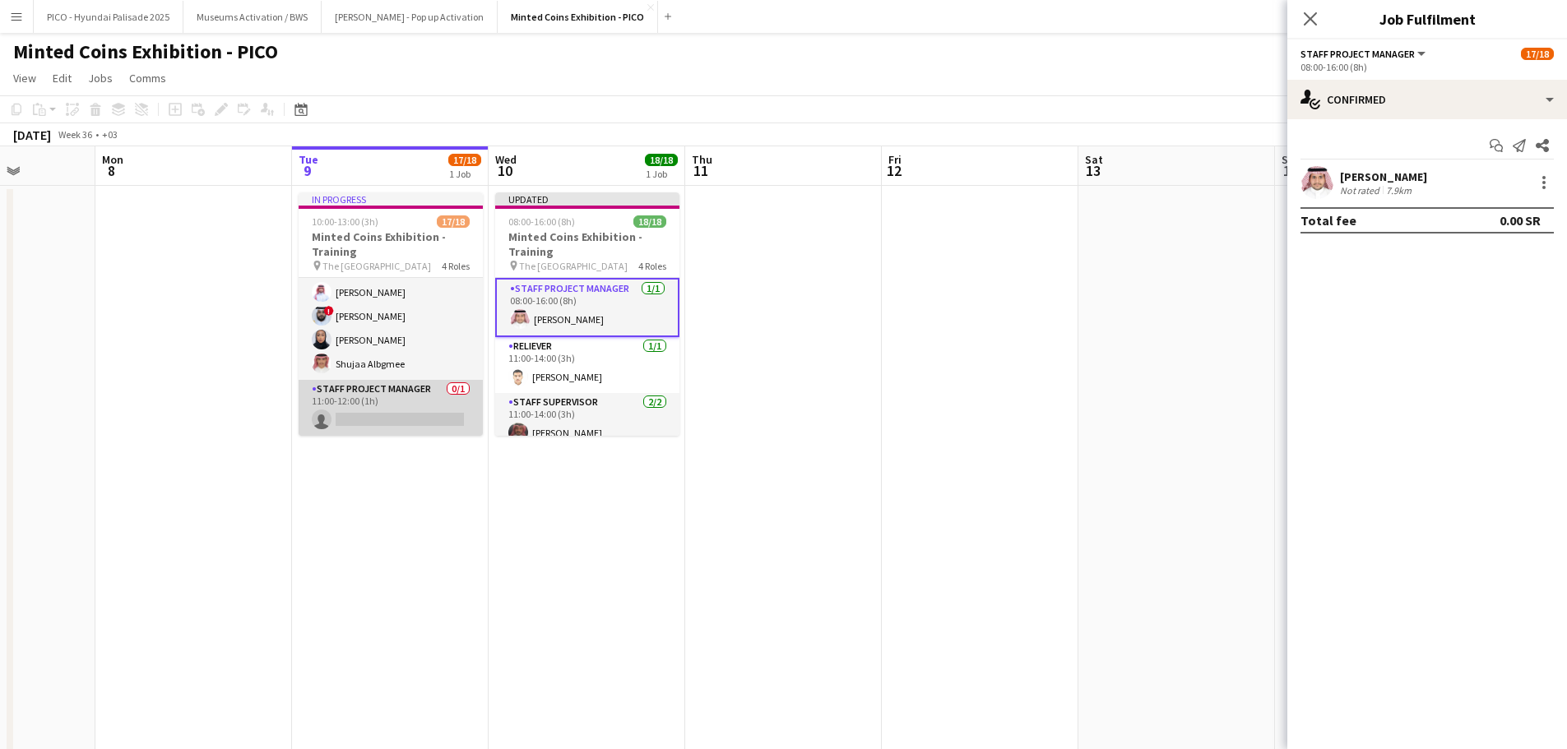
click at [398, 421] on app-card-role "Staff Project Manager 0/1 11:00-12:00 (1h) single-neutral-actions" at bounding box center [391, 408] width 184 height 56
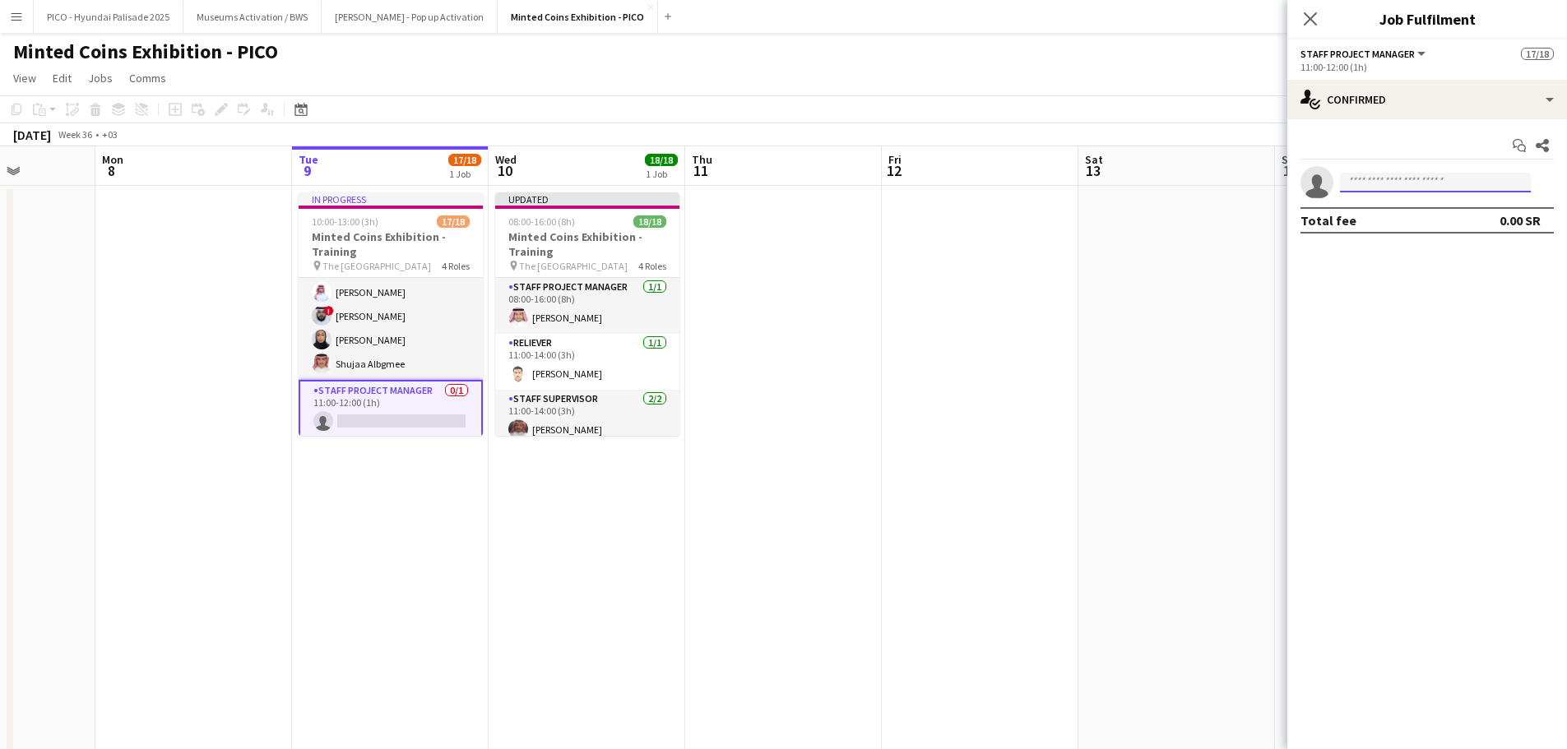
click at [1351, 180] on input at bounding box center [1435, 183] width 191 height 20
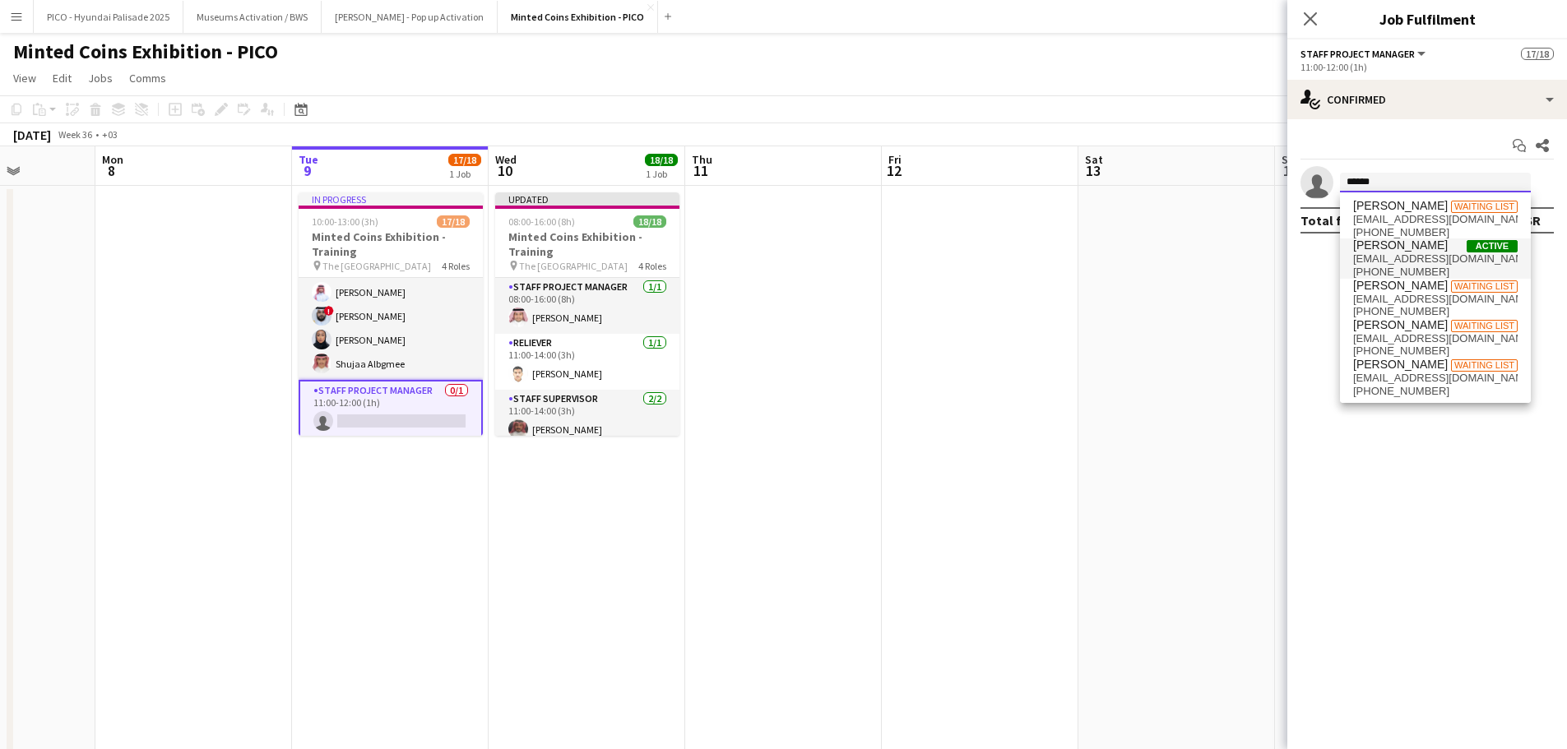
type input "******"
click at [1407, 243] on span "[PERSON_NAME]" at bounding box center [1400, 246] width 95 height 14
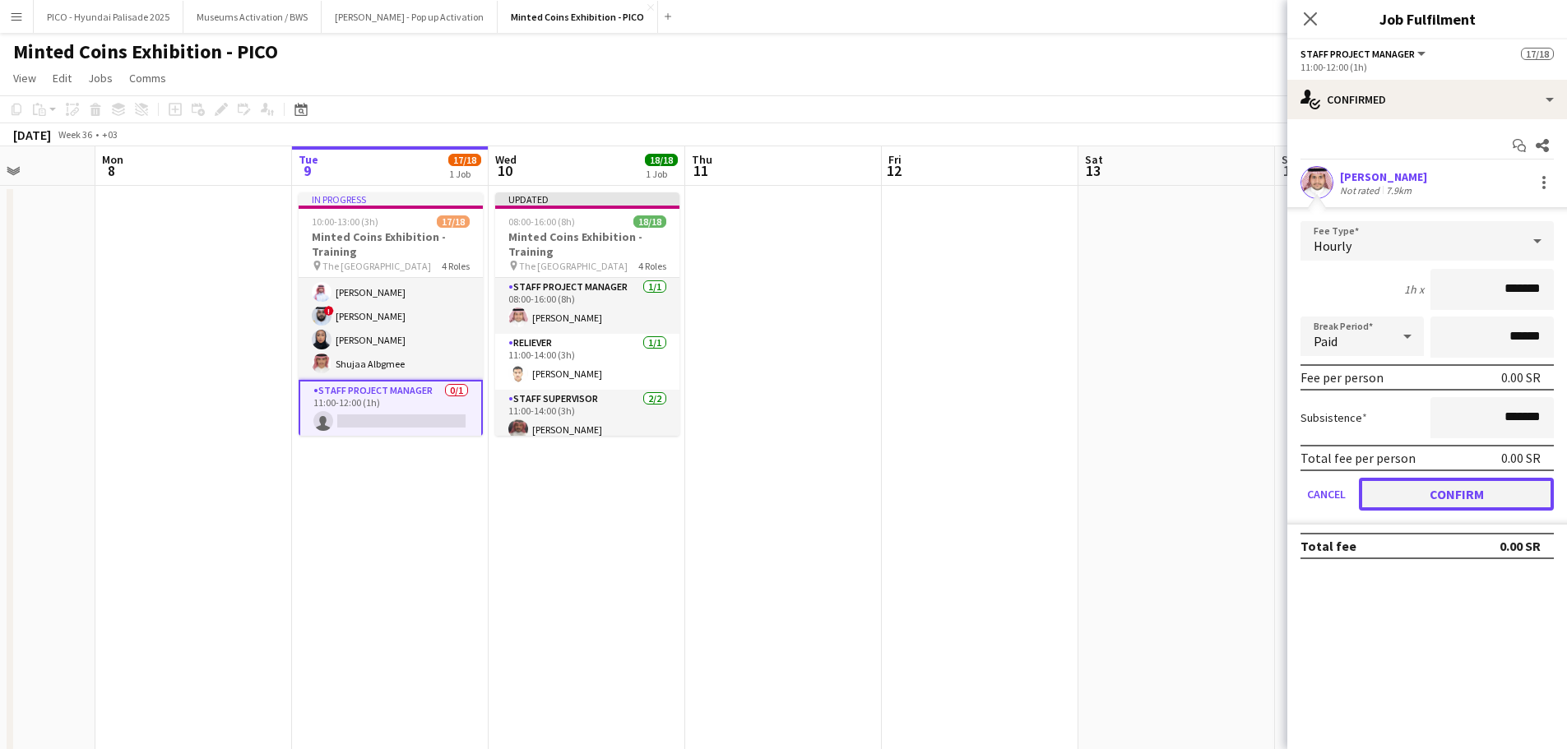
click at [1410, 494] on button "Confirm" at bounding box center [1456, 494] width 195 height 33
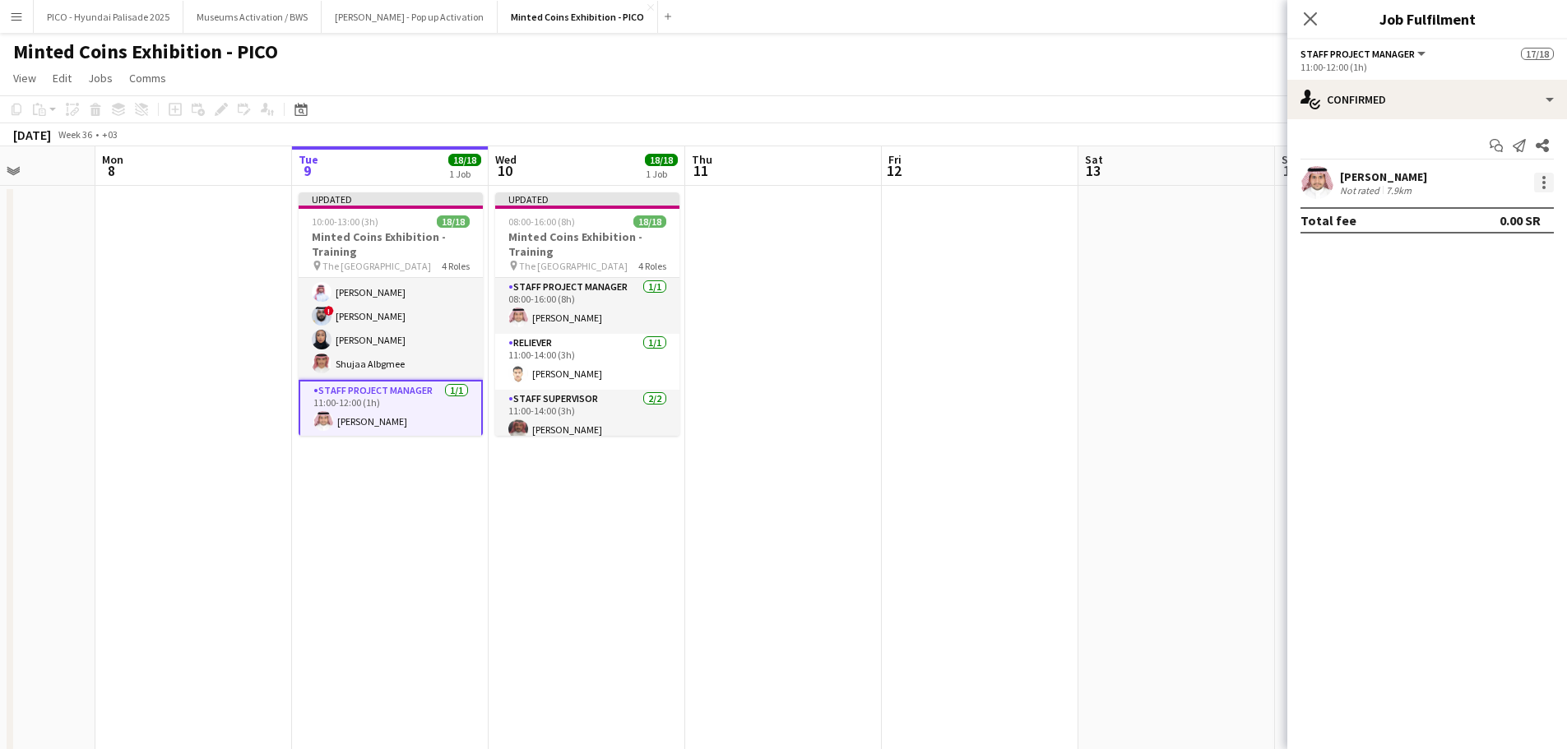
click at [1540, 188] on div at bounding box center [1544, 183] width 20 height 20
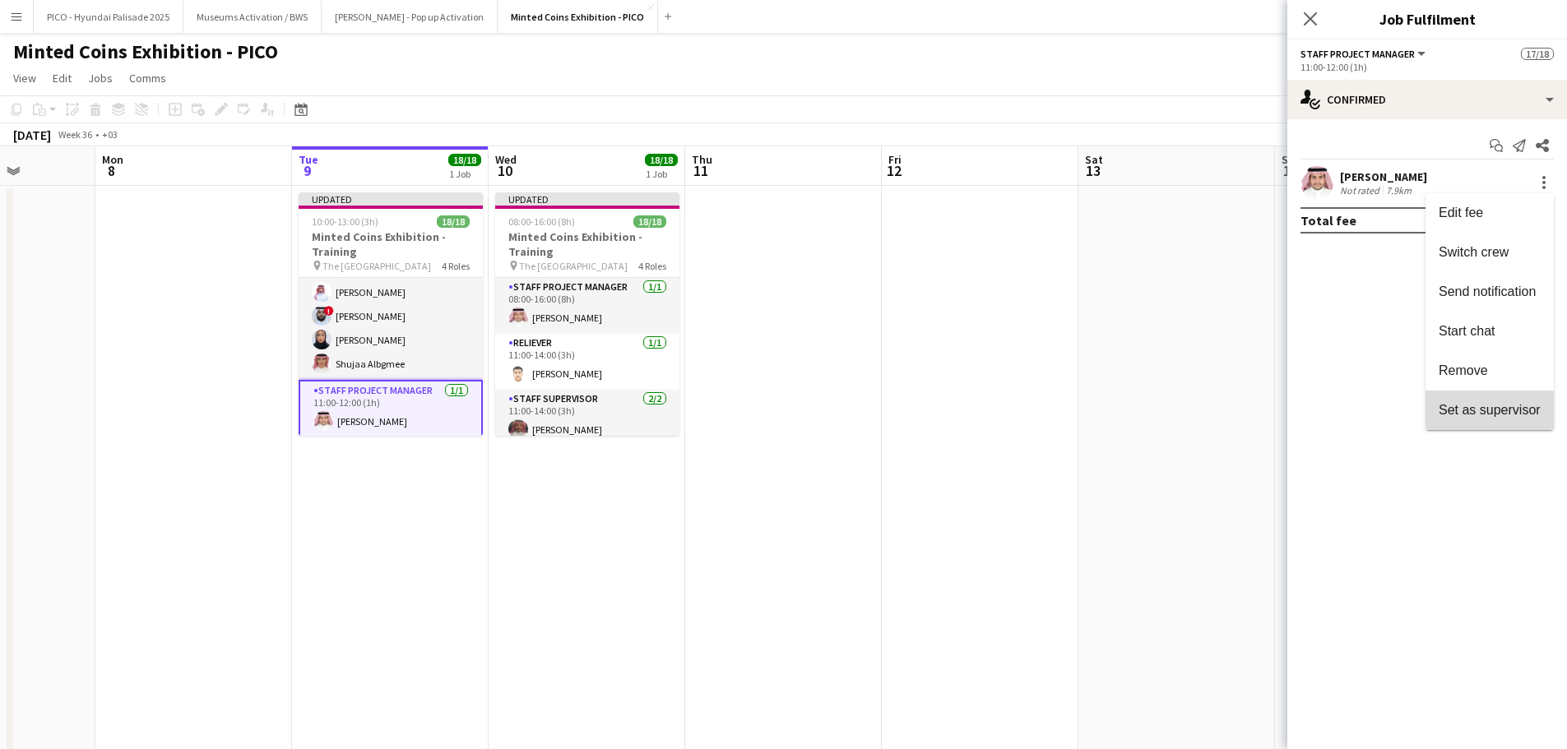
click at [1450, 403] on span "Set as supervisor" at bounding box center [1489, 410] width 102 height 14
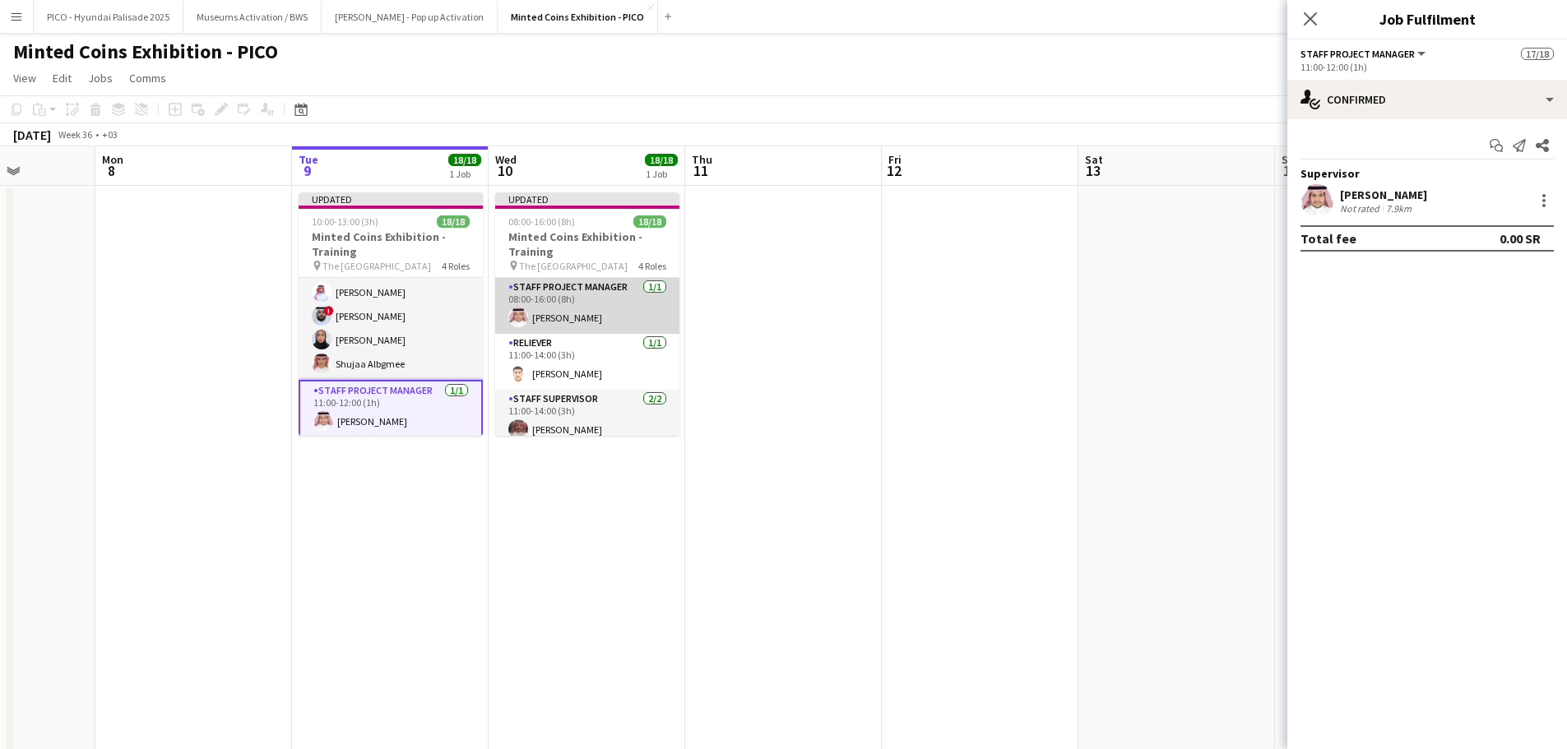
click at [614, 325] on app-card-role "Staff Project Manager [DATE] 08:00-16:00 (8h) [PERSON_NAME]" at bounding box center [587, 306] width 184 height 56
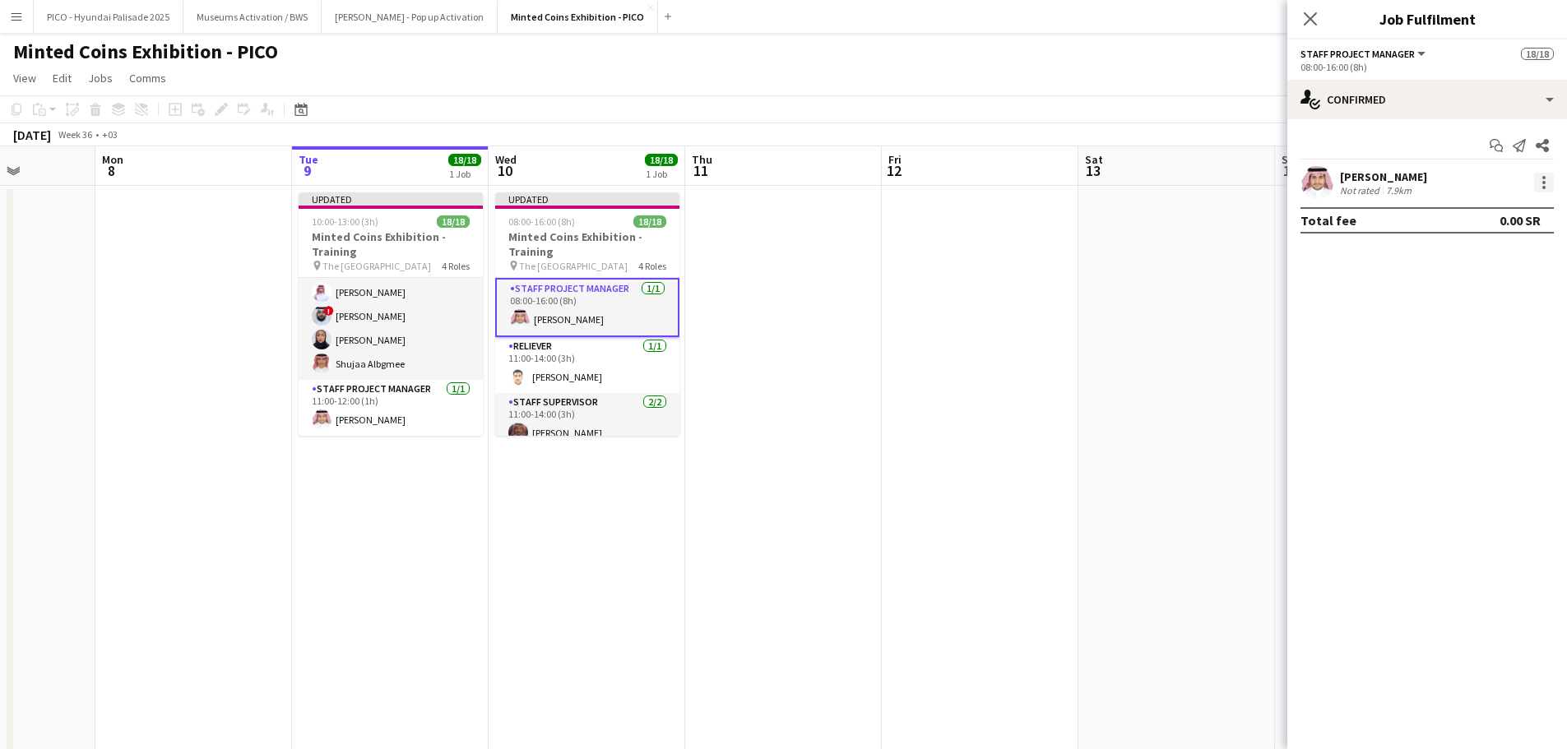
click at [1541, 174] on div at bounding box center [1544, 183] width 20 height 20
click at [1490, 417] on span "Set as supervisor" at bounding box center [1489, 410] width 102 height 15
click at [965, 269] on app-date-cell at bounding box center [980, 487] width 197 height 602
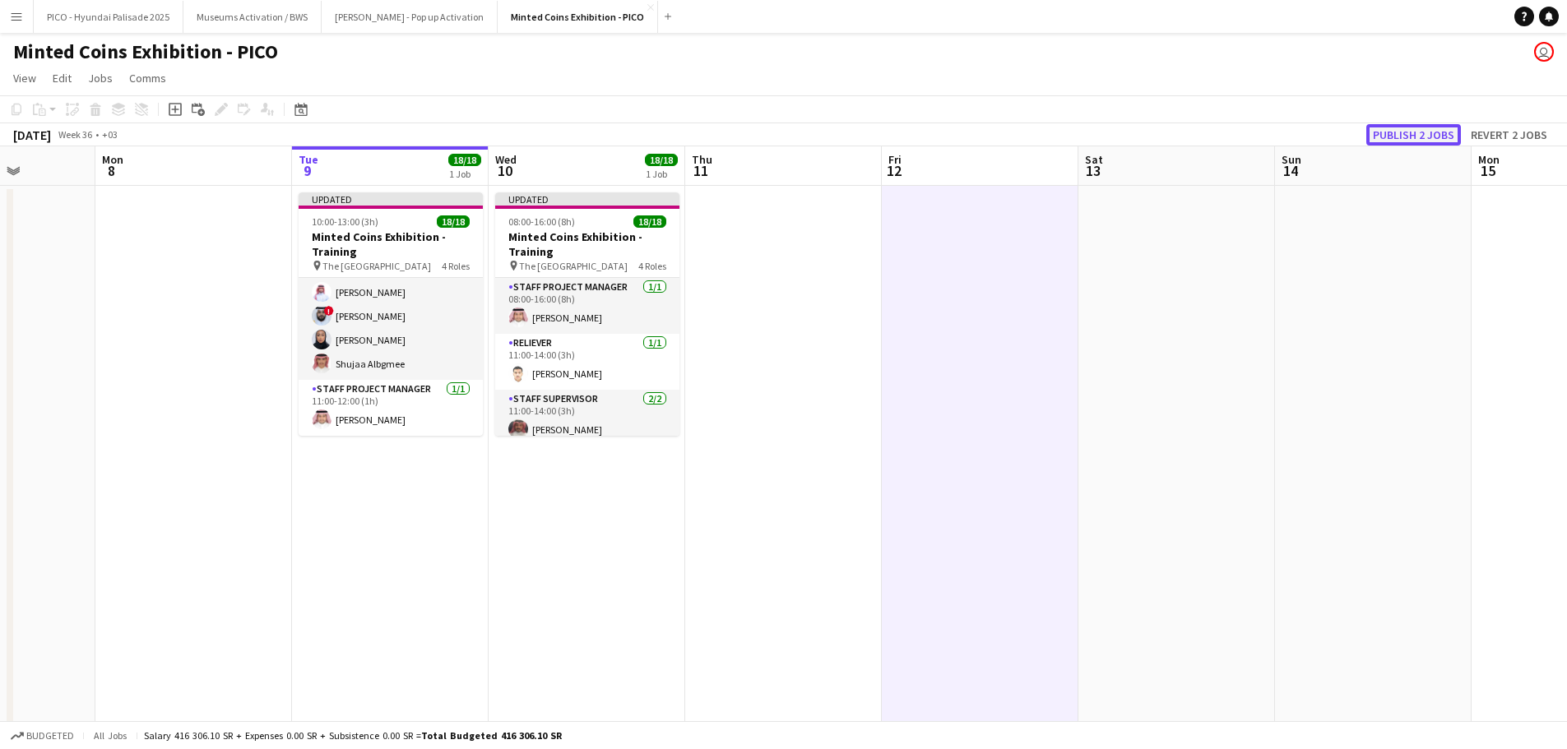
click at [1373, 136] on button "Publish 2 jobs" at bounding box center [1413, 134] width 95 height 21
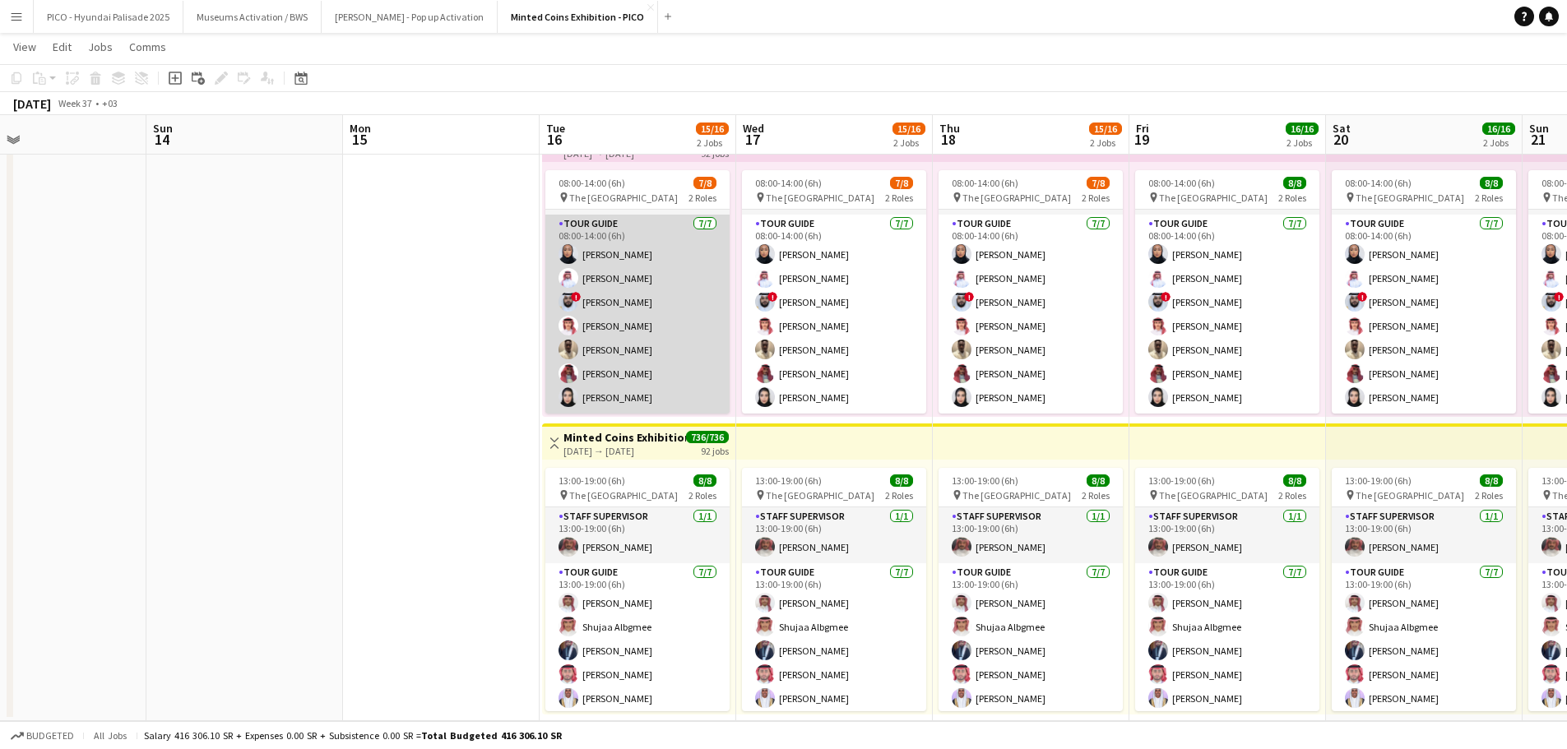
scroll to position [0, 0]
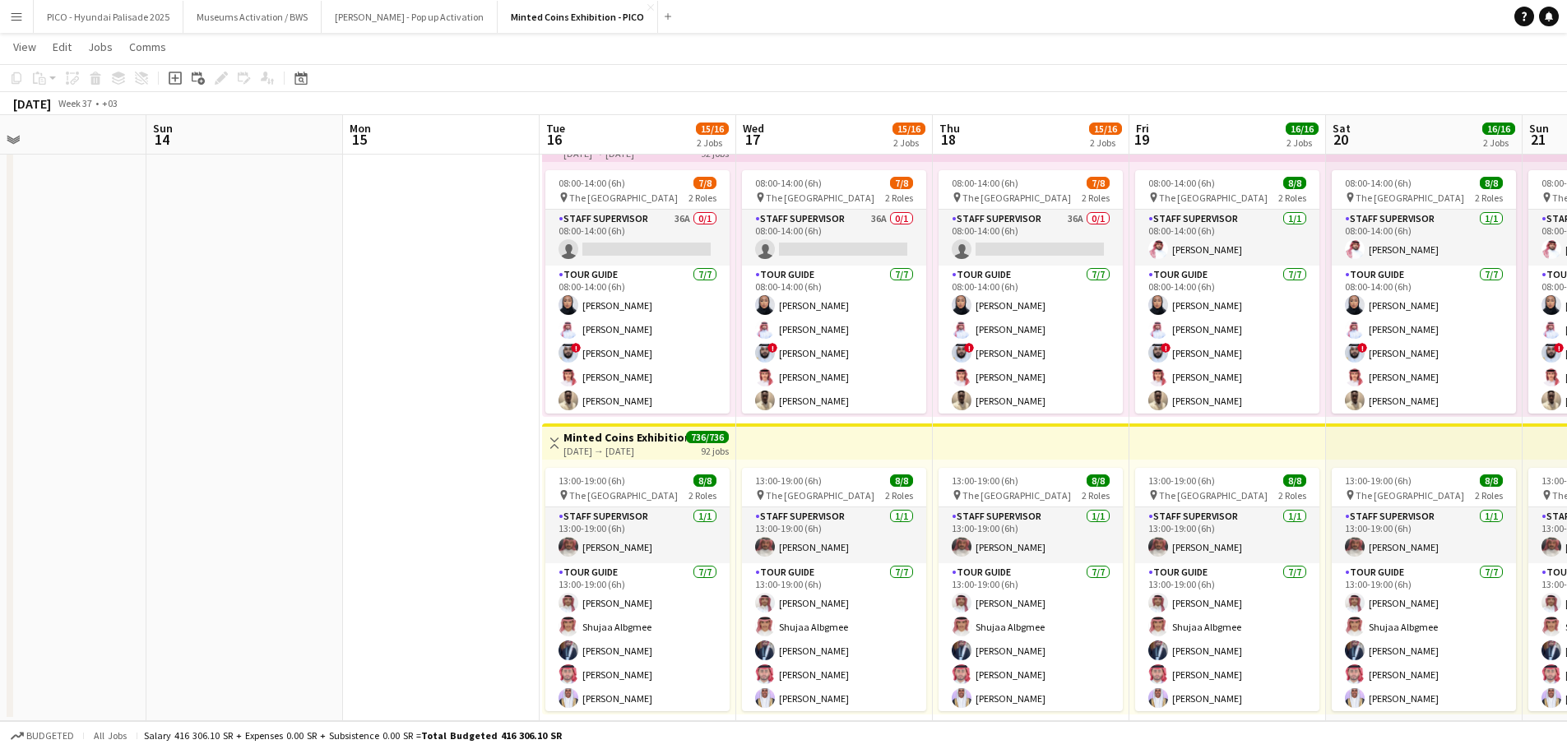
click at [10, 19] on app-icon "Menu" at bounding box center [16, 16] width 13 height 13
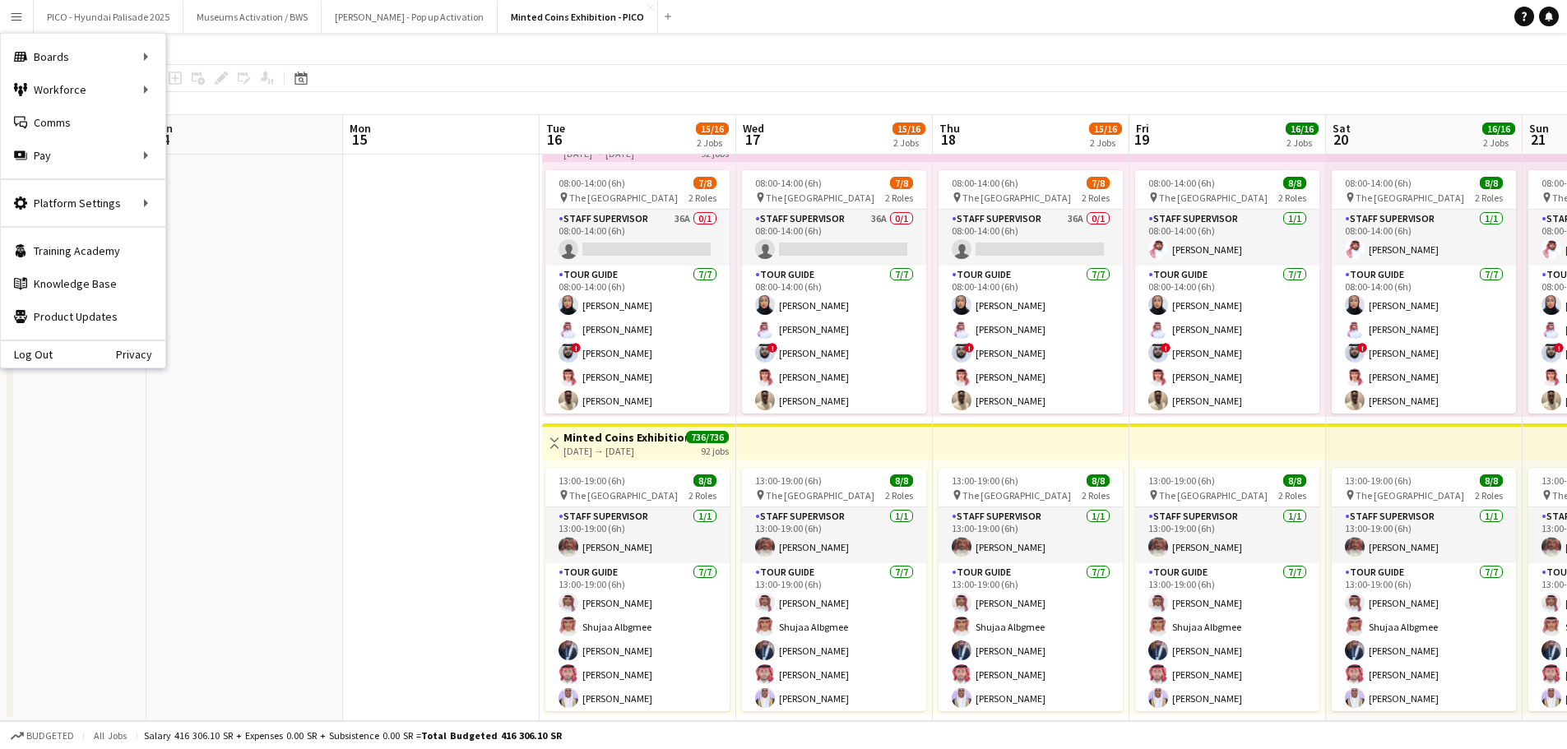
click at [509, 327] on app-date-cell at bounding box center [441, 420] width 197 height 602
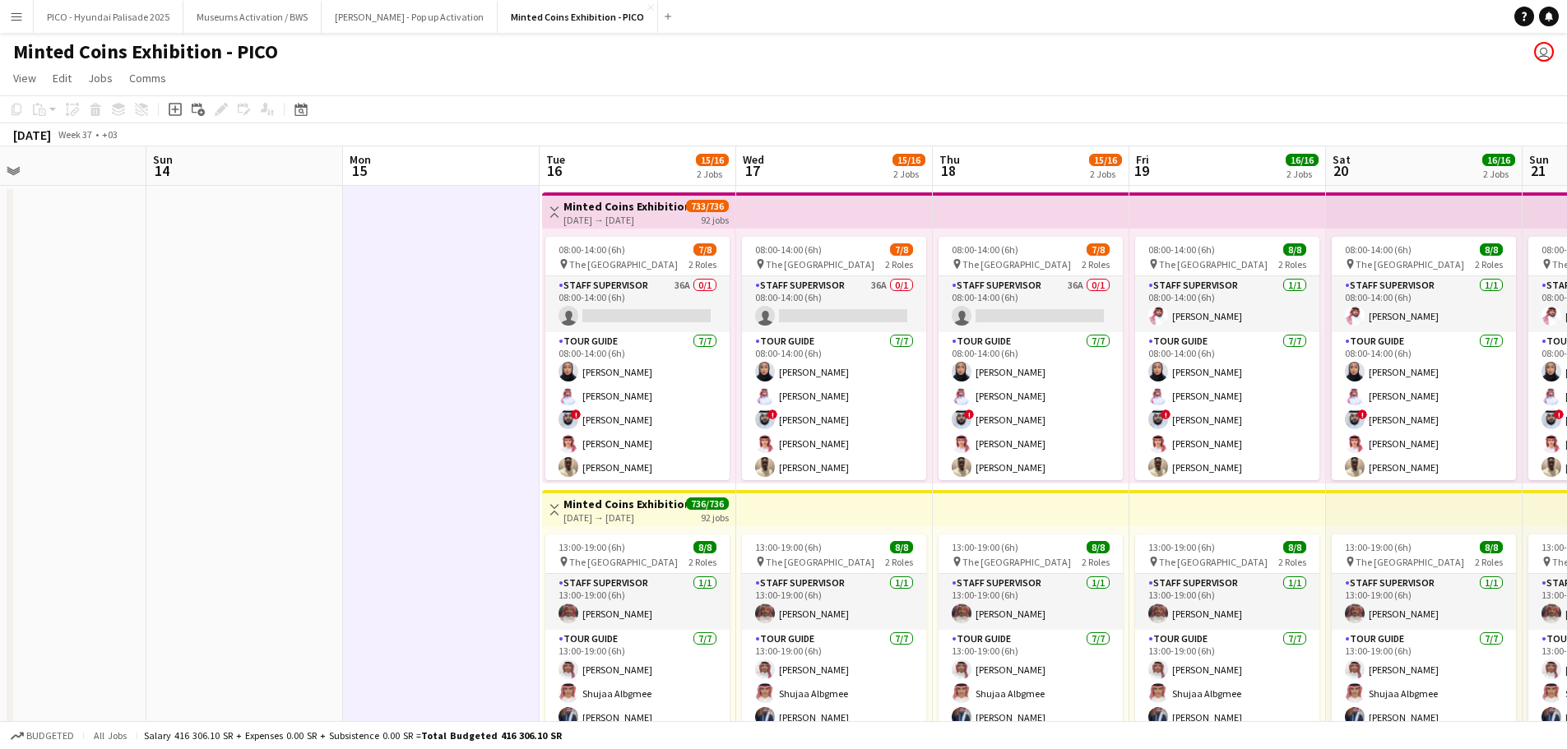
click at [509, 174] on app-board-header-date "Mon 15" at bounding box center [441, 165] width 197 height 39
click at [632, 153] on app-board-header-date "Tue 16 15/16 2 Jobs" at bounding box center [638, 165] width 197 height 39
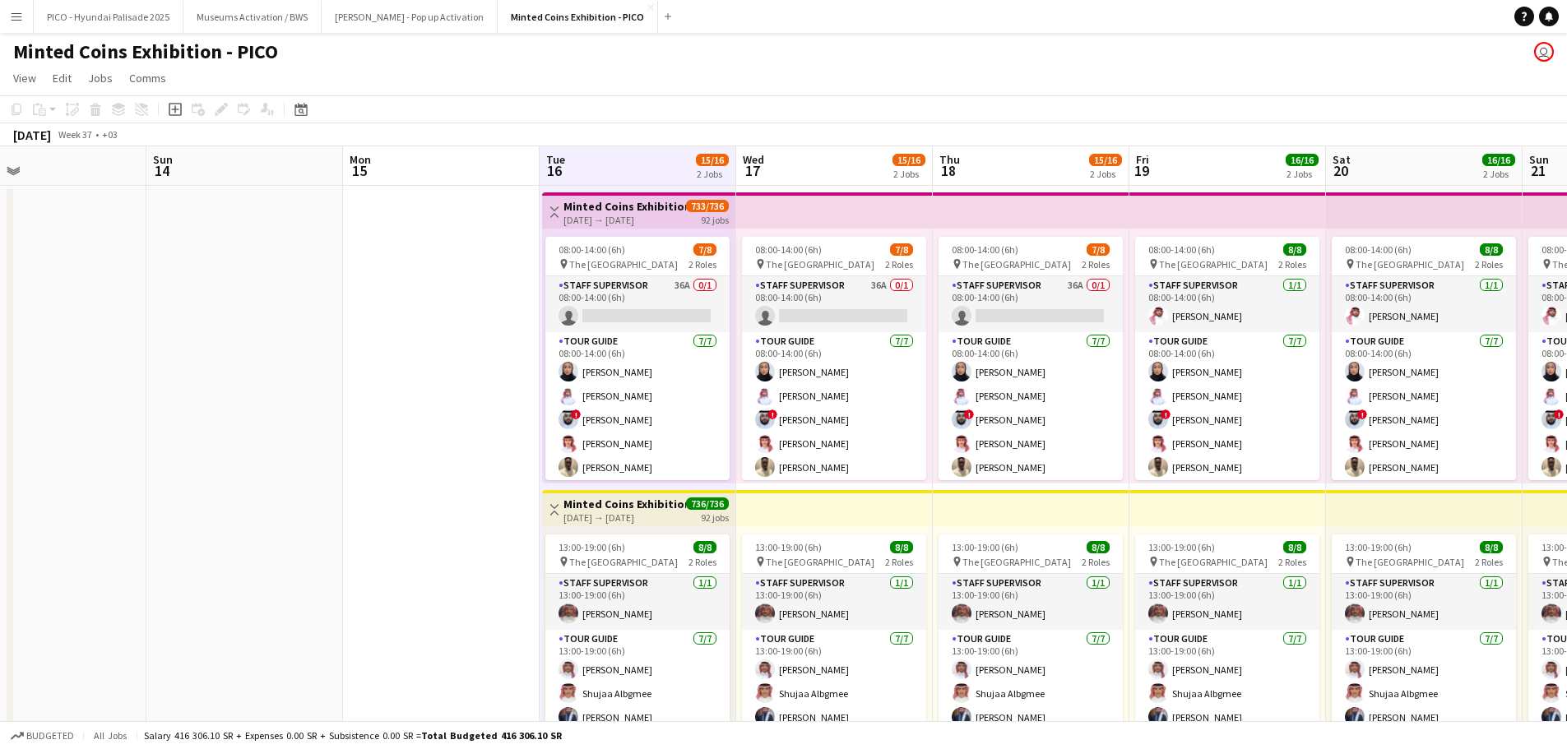
click at [1406, 161] on app-board-header-date "Sat 20 16/16 2 Jobs" at bounding box center [1424, 165] width 197 height 39
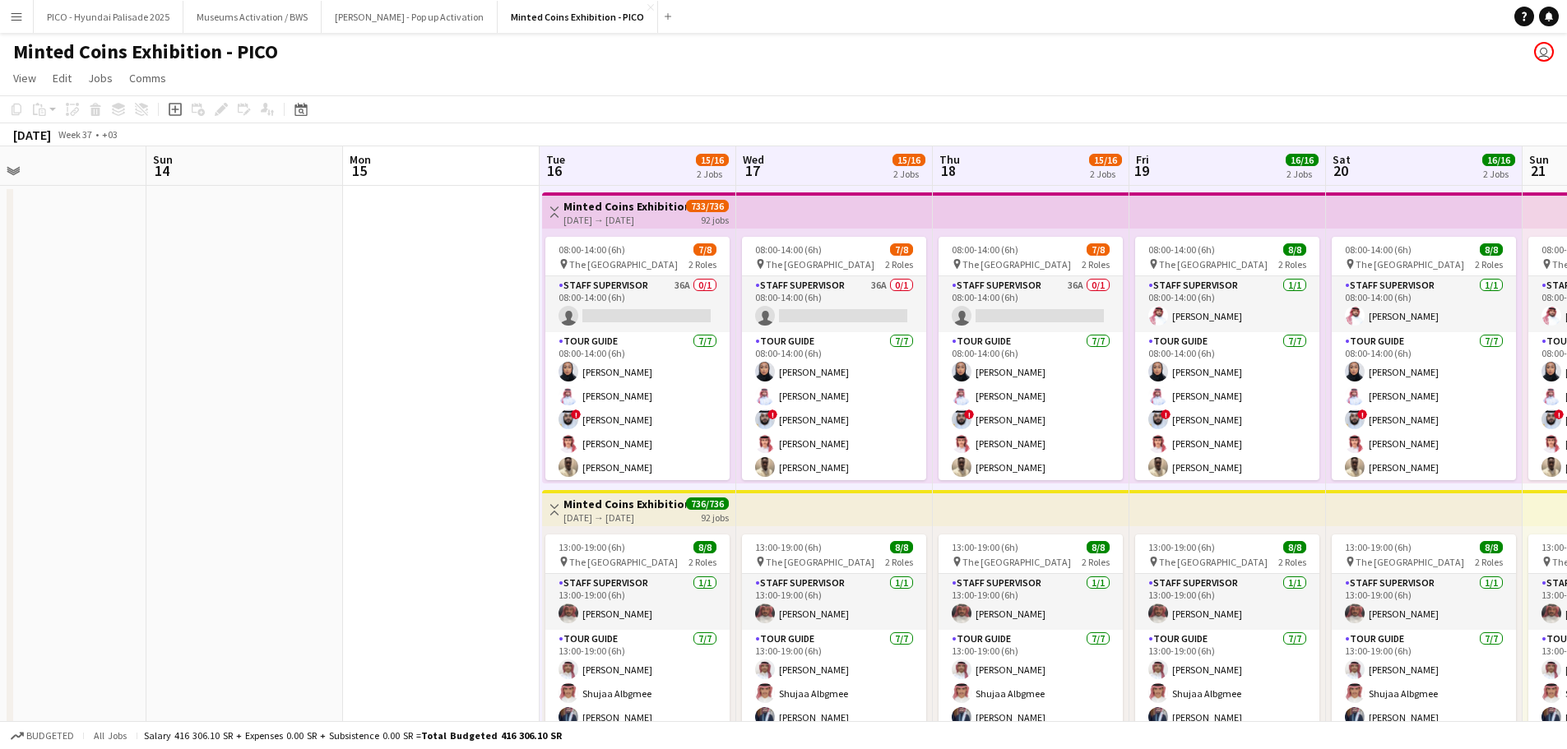
click at [486, 305] on app-date-cell at bounding box center [441, 487] width 197 height 602
